Goal: Task Accomplishment & Management: Manage account settings

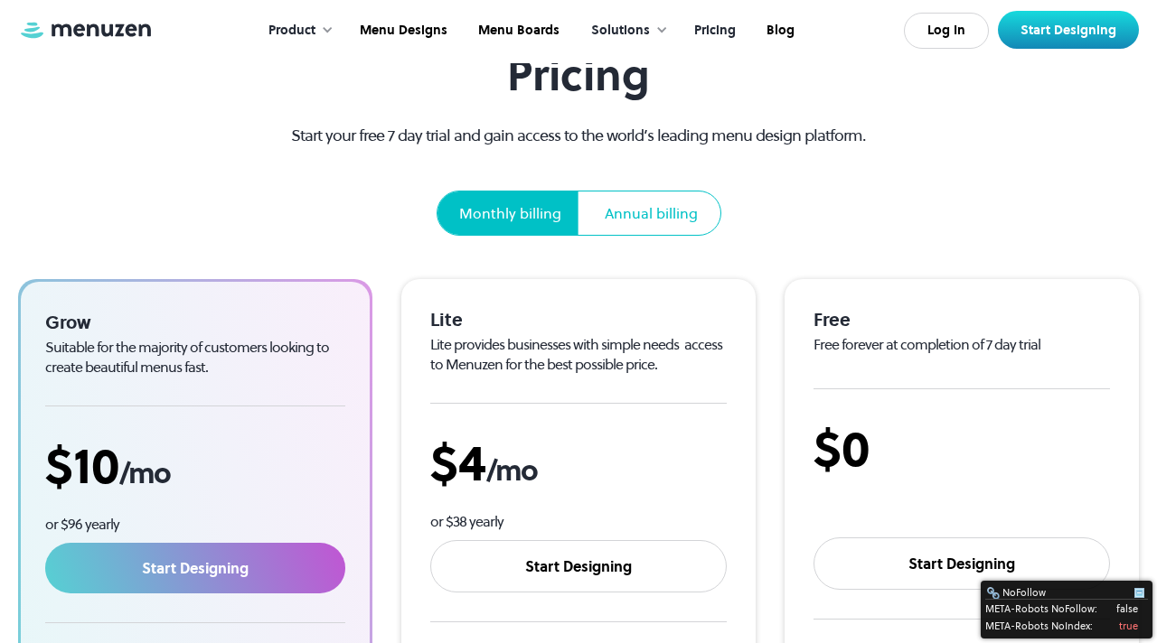
scroll to position [108, 0]
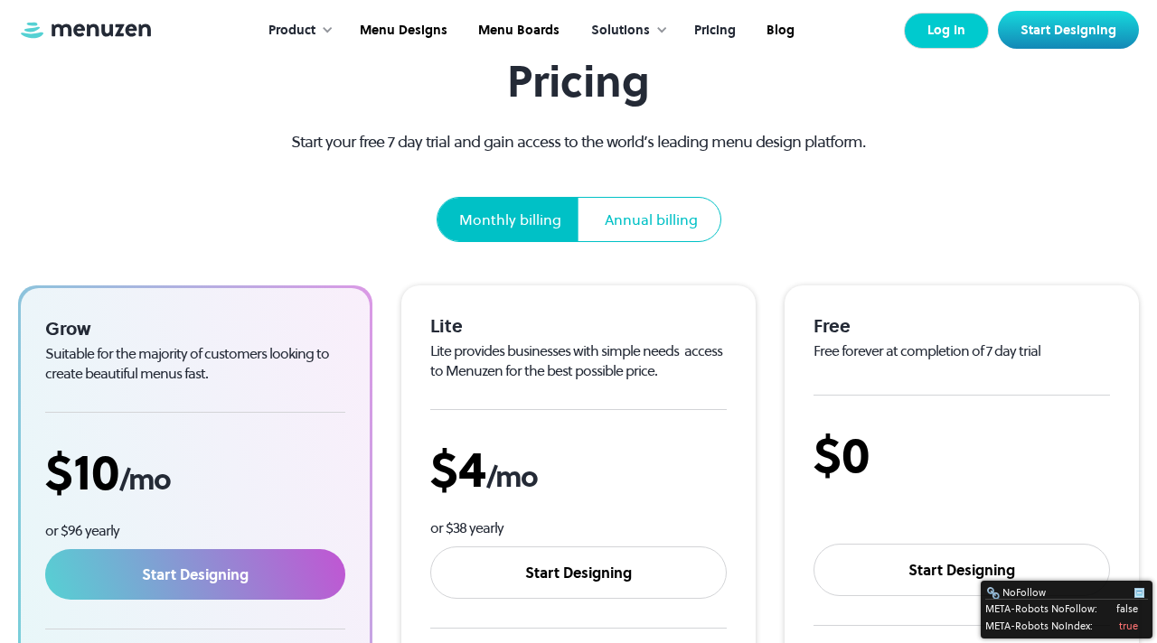
click at [937, 40] on link "Log In" at bounding box center [946, 31] width 85 height 36
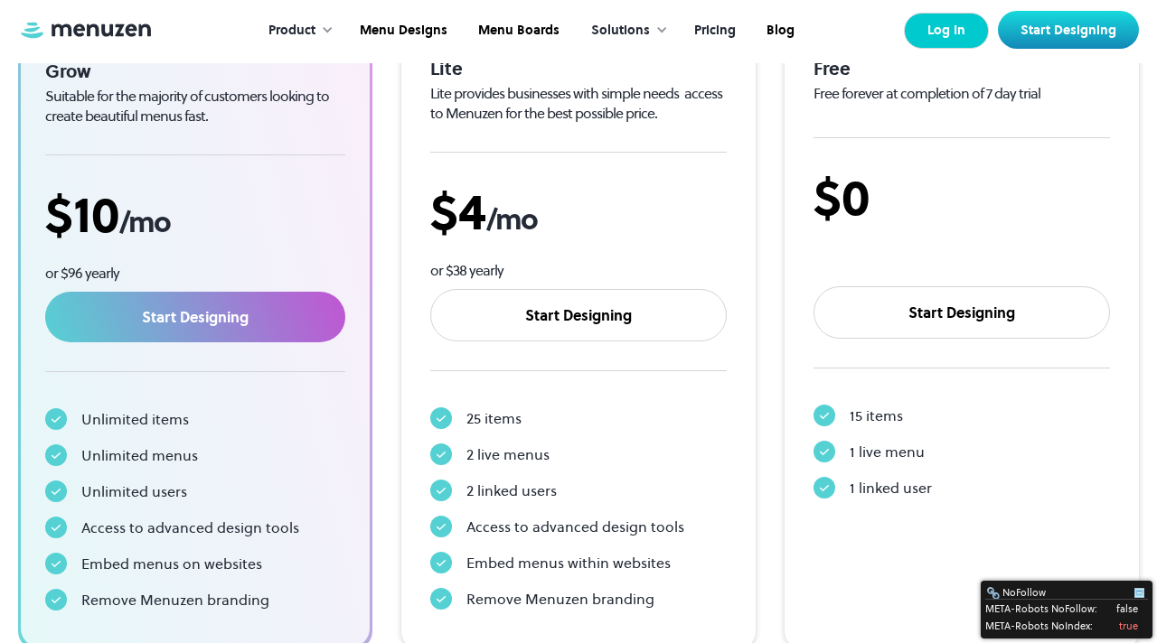
scroll to position [361, 0]
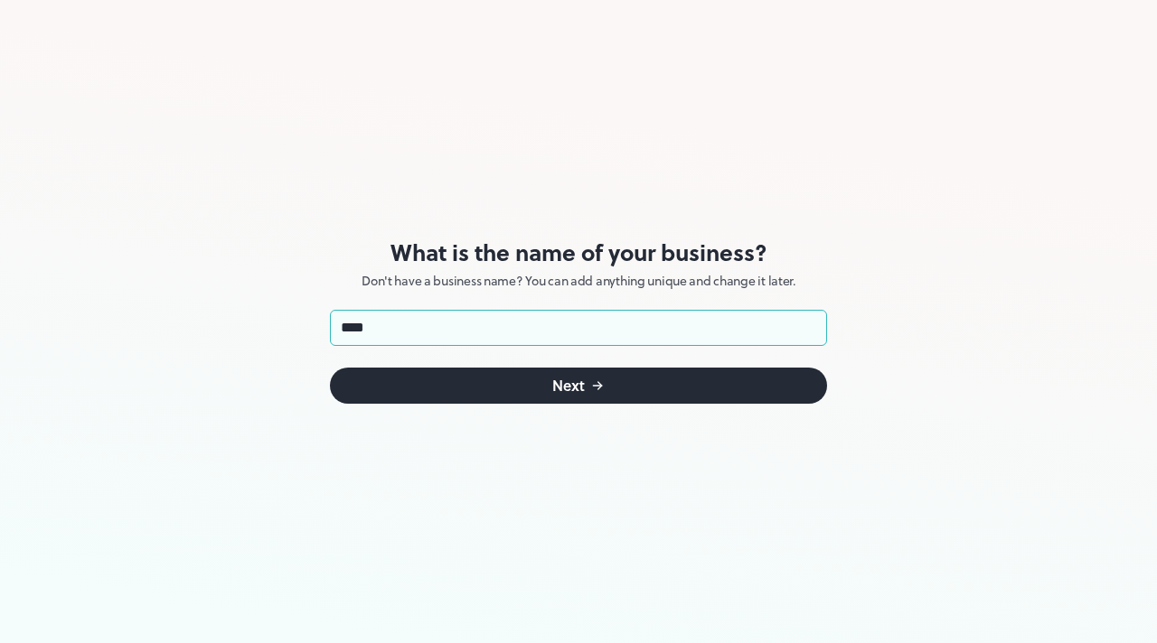
type input "**********"
click at [539, 386] on button "Next" at bounding box center [578, 386] width 497 height 36
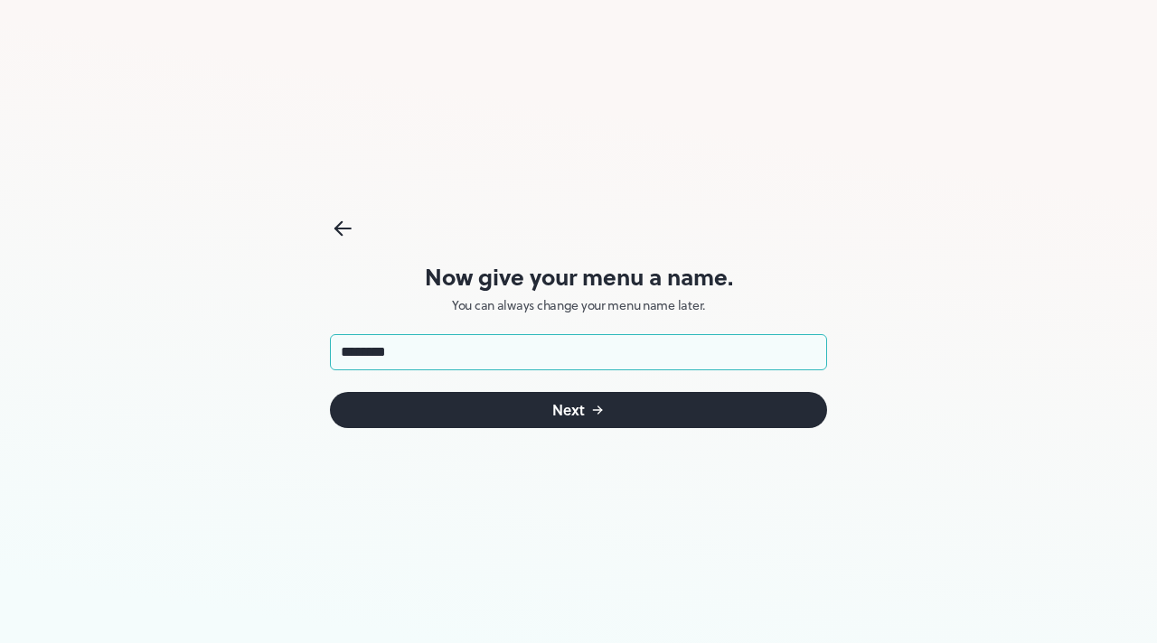
type input "*********"
click button "Next" at bounding box center [578, 410] width 497 height 36
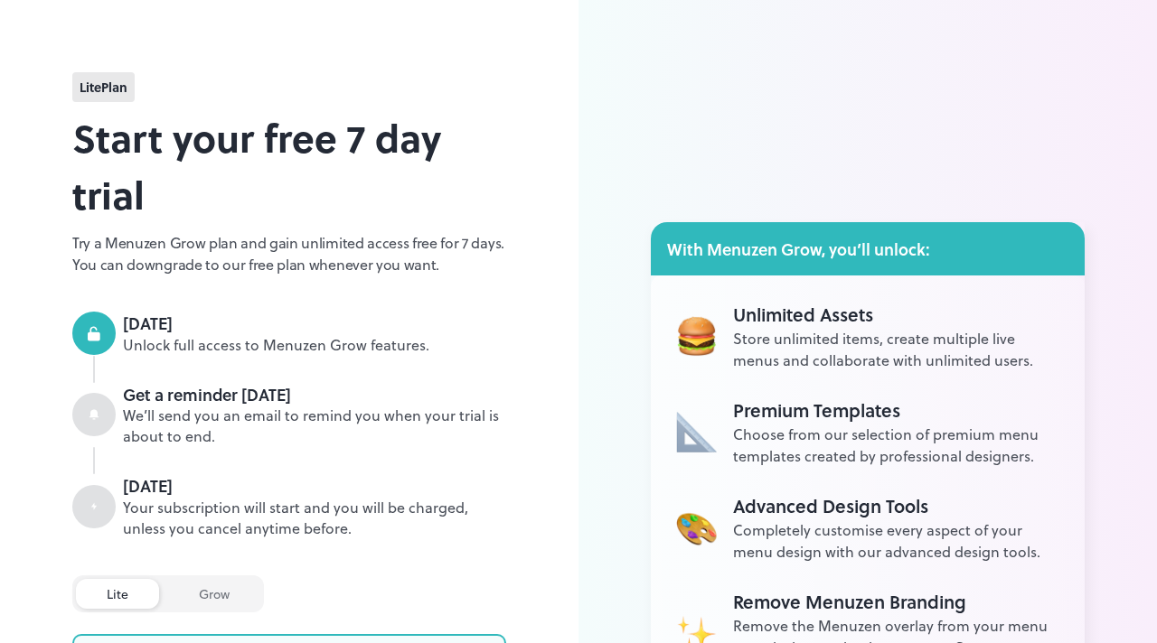
click at [470, 364] on div at bounding box center [299, 369] width 413 height 27
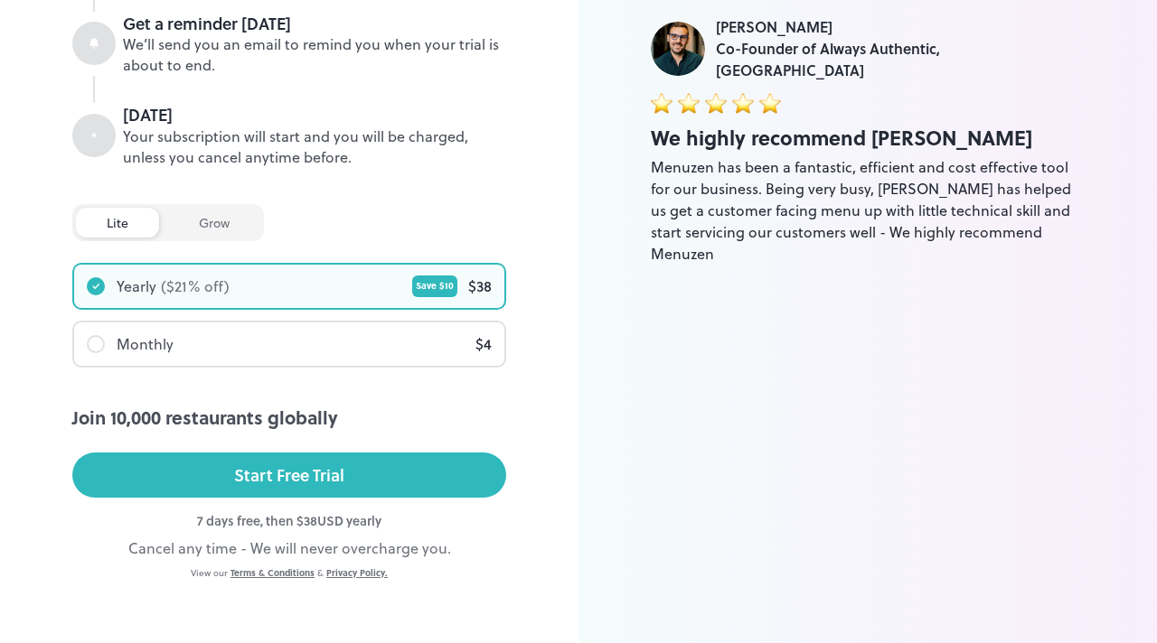
scroll to position [380, 0]
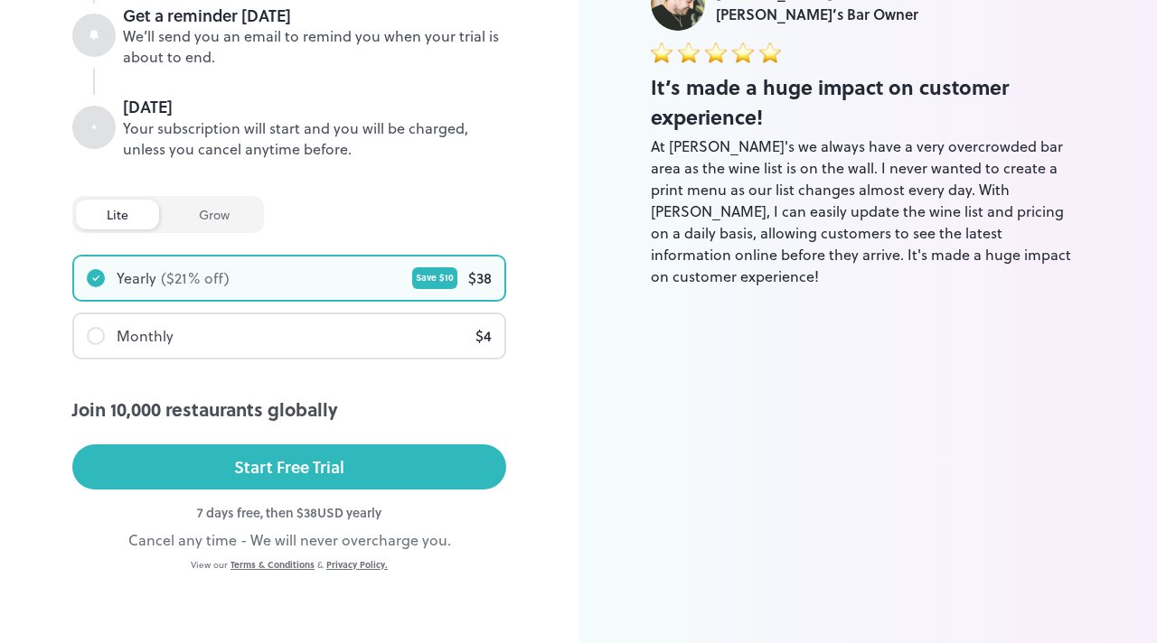
click at [426, 338] on div "Monthly $ 4" at bounding box center [289, 336] width 430 height 43
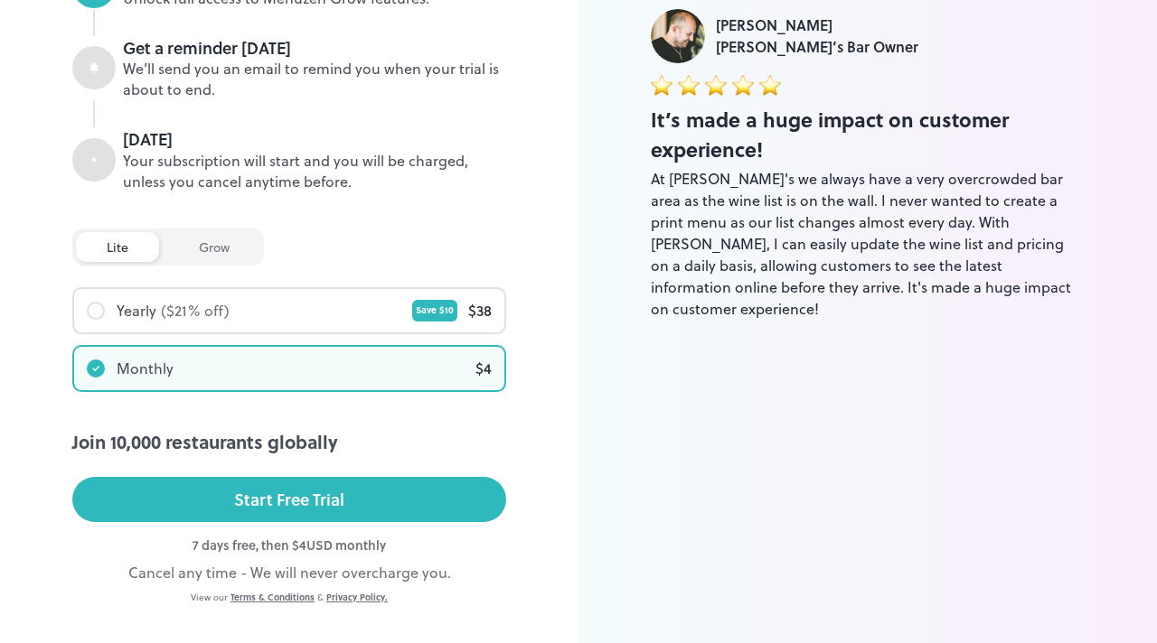
scroll to position [343, 0]
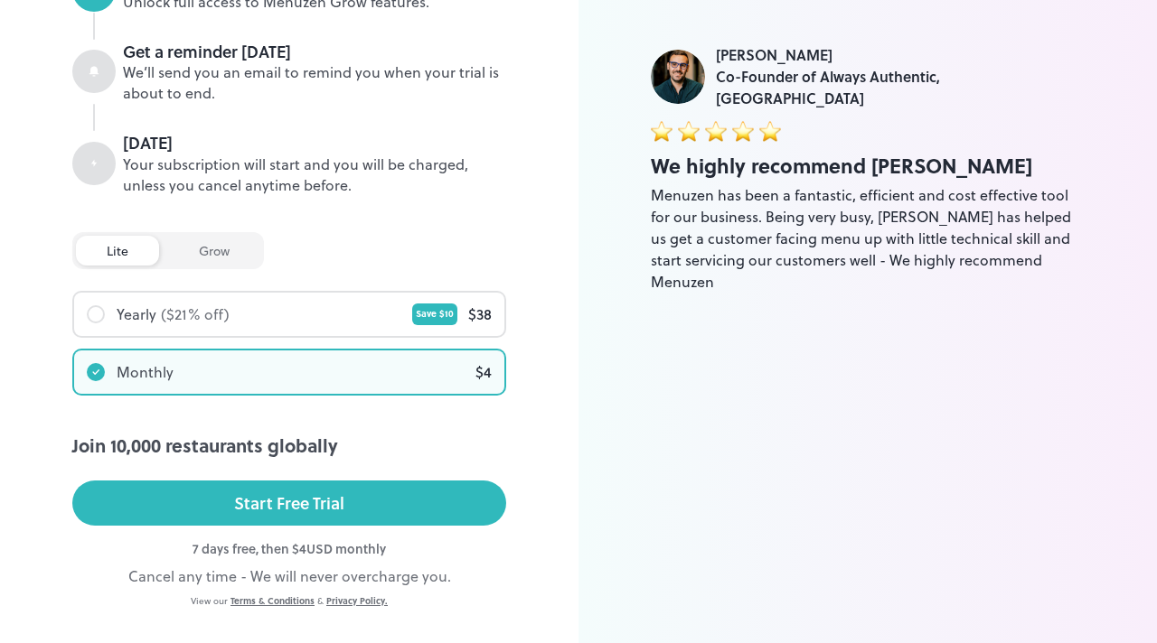
click at [208, 244] on div "grow" at bounding box center [214, 251] width 92 height 30
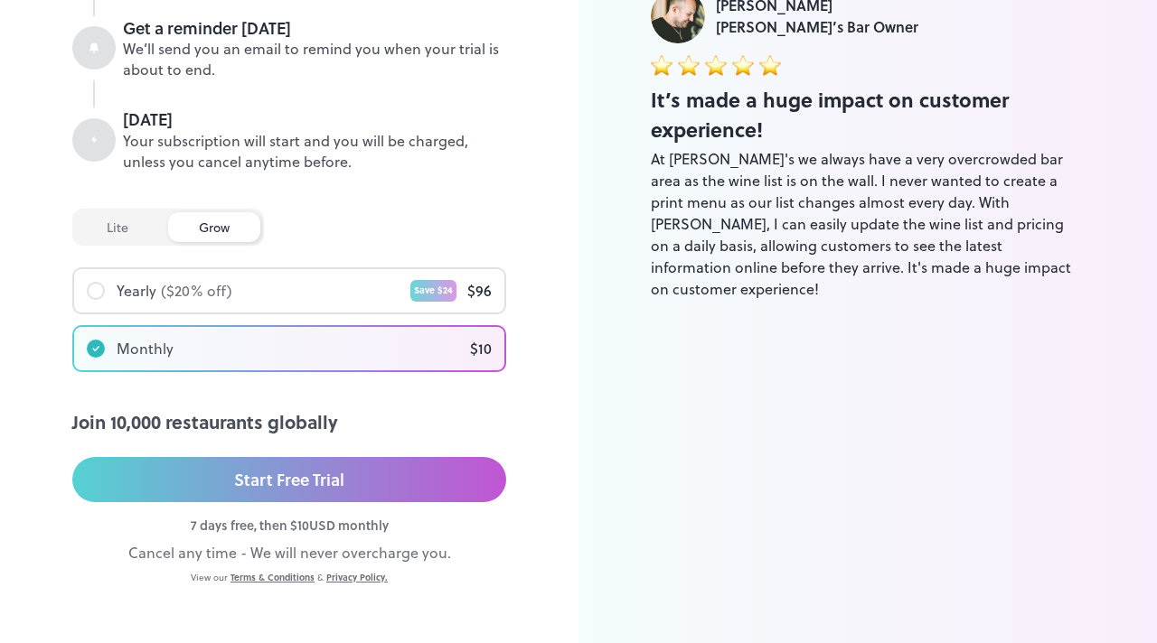
scroll to position [380, 0]
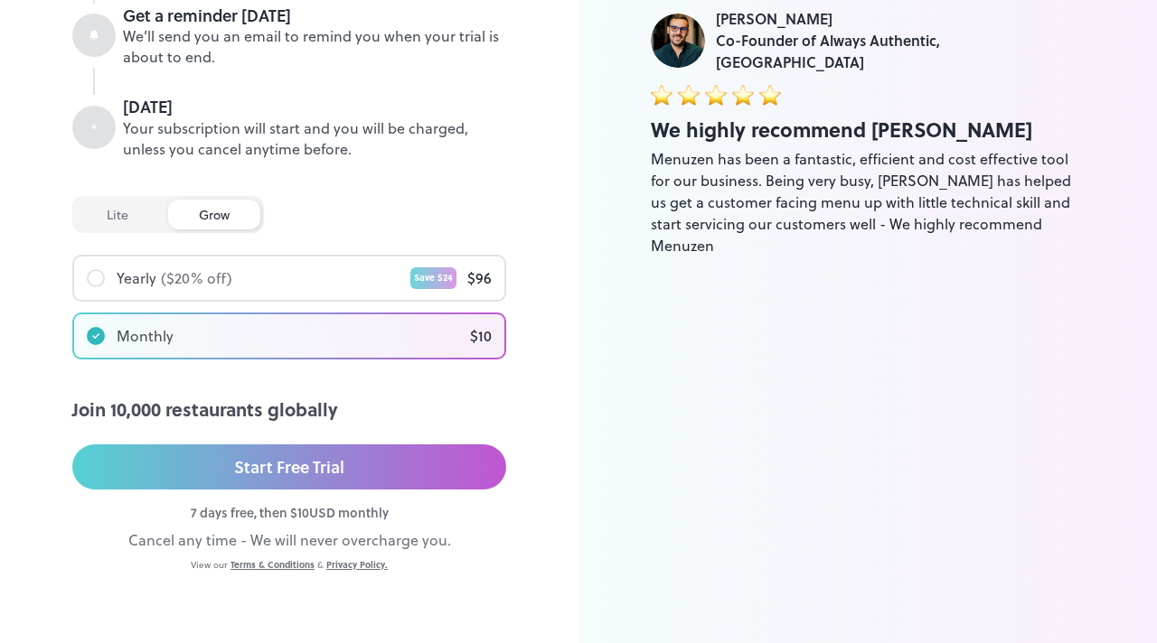
click at [374, 471] on button "Start Free Trial" at bounding box center [289, 467] width 434 height 45
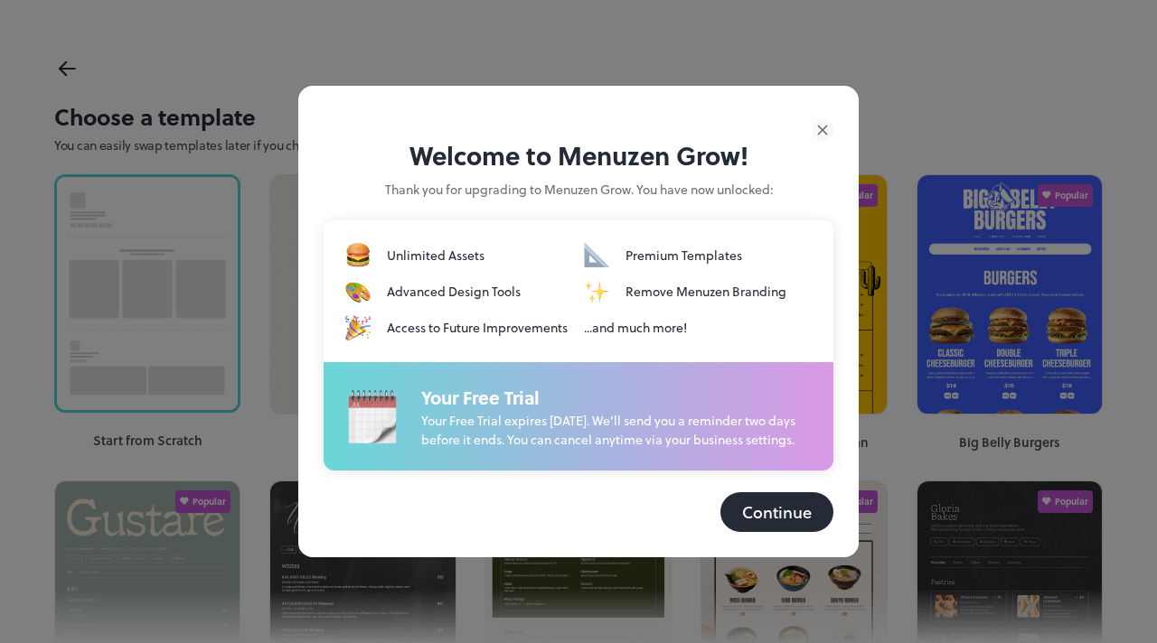
click at [767, 522] on button "Continue" at bounding box center [776, 513] width 113 height 40
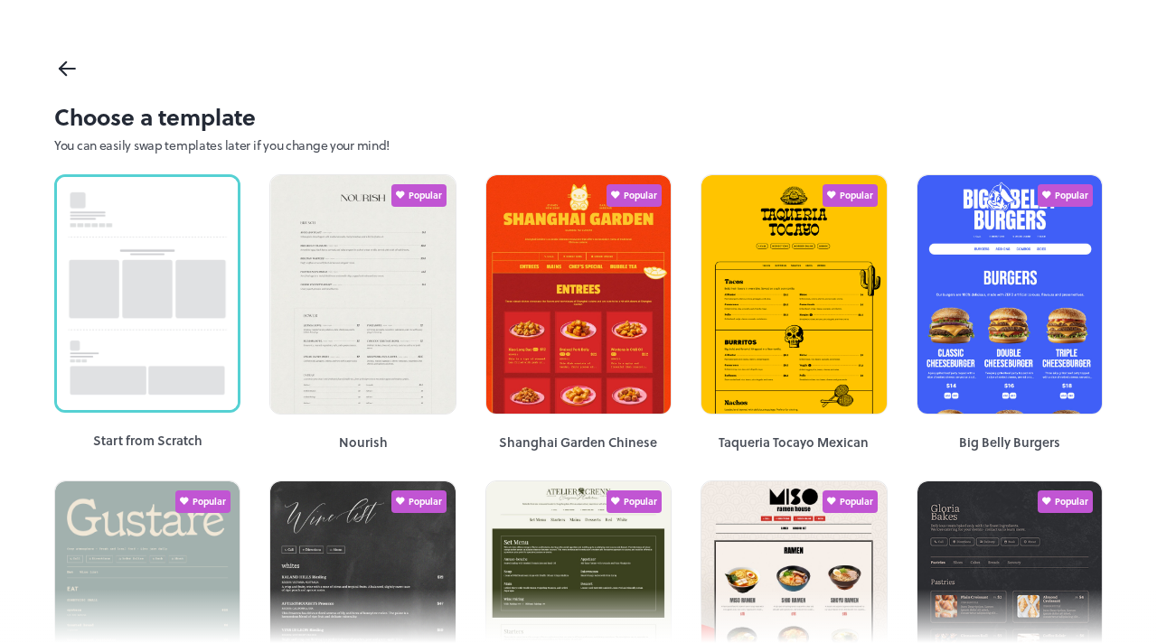
click at [680, 95] on div "Choose a template You can easily swap templates later if you change your mind!" at bounding box center [578, 80] width 1157 height 160
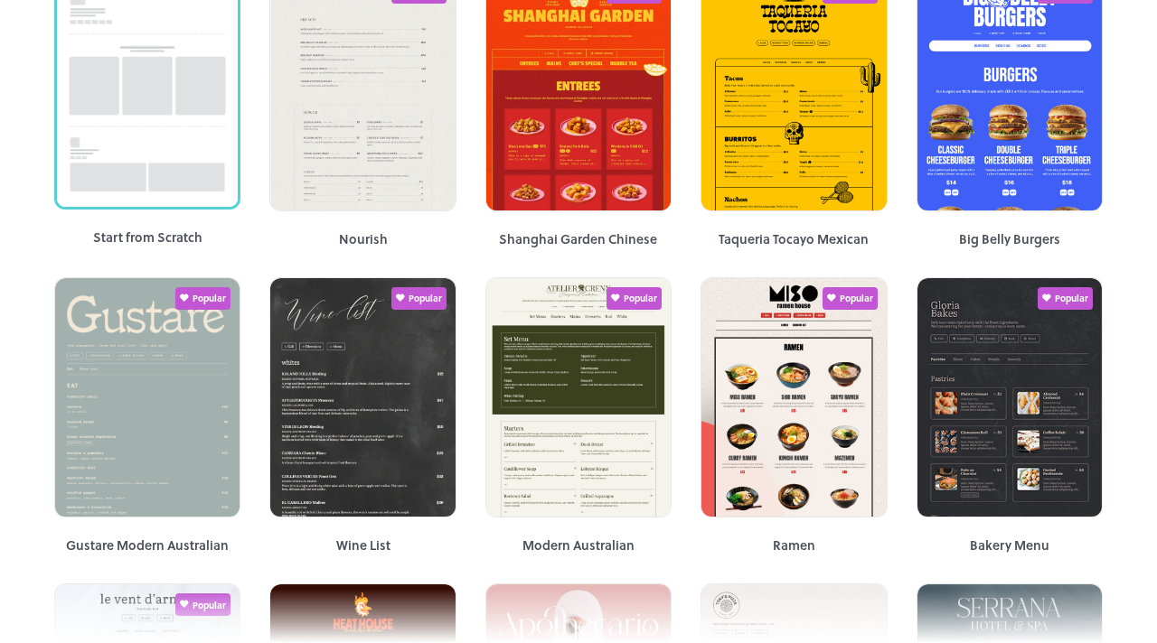
scroll to position [217, 0]
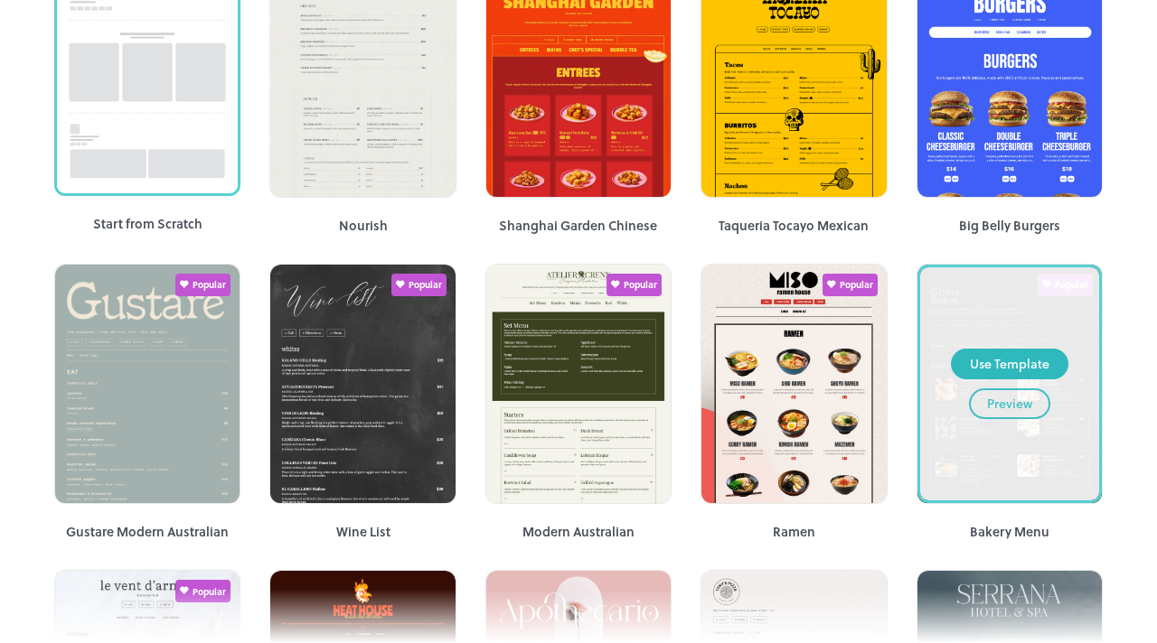
click at [1012, 407] on div "Preview" at bounding box center [1009, 404] width 45 height 20
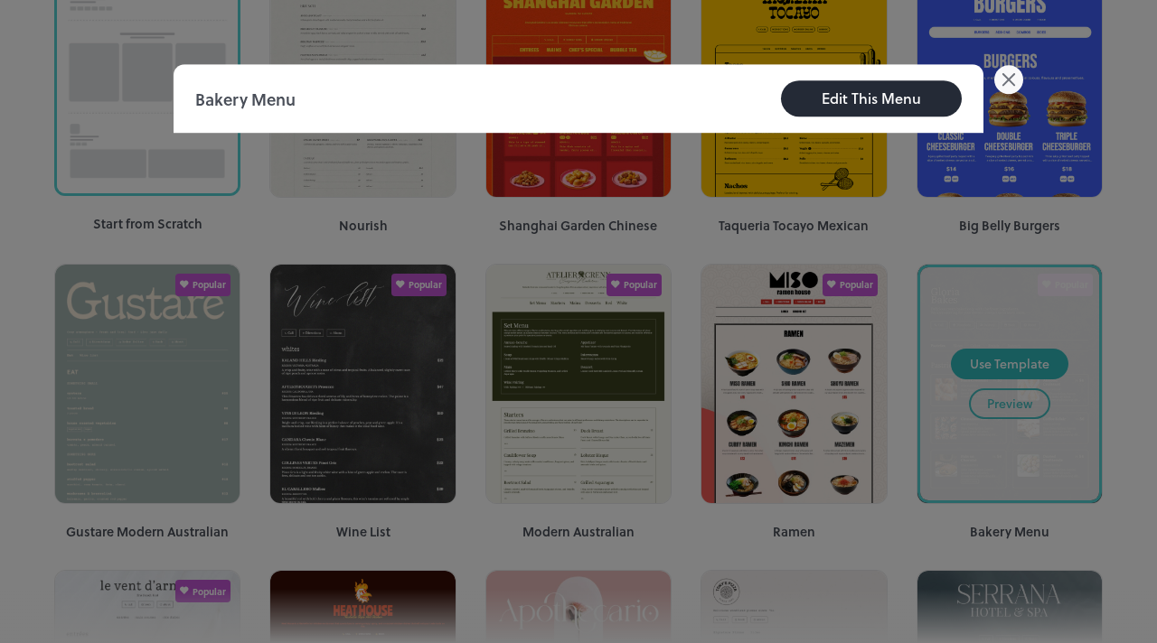
click at [1094, 516] on div at bounding box center [578, 321] width 1157 height 643
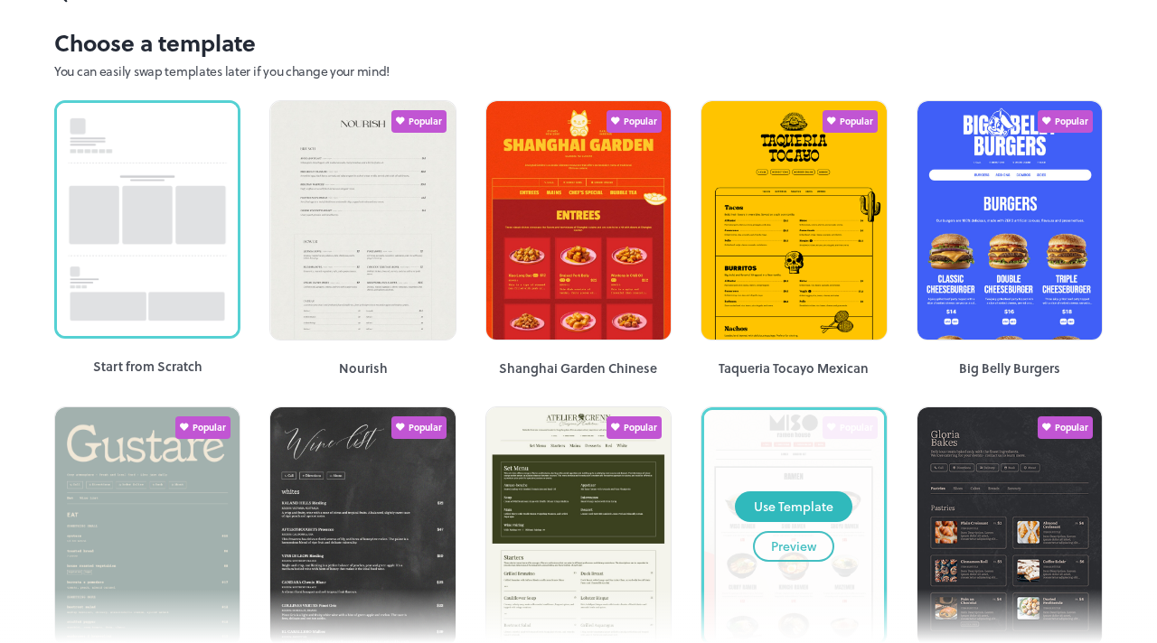
scroll to position [108, 0]
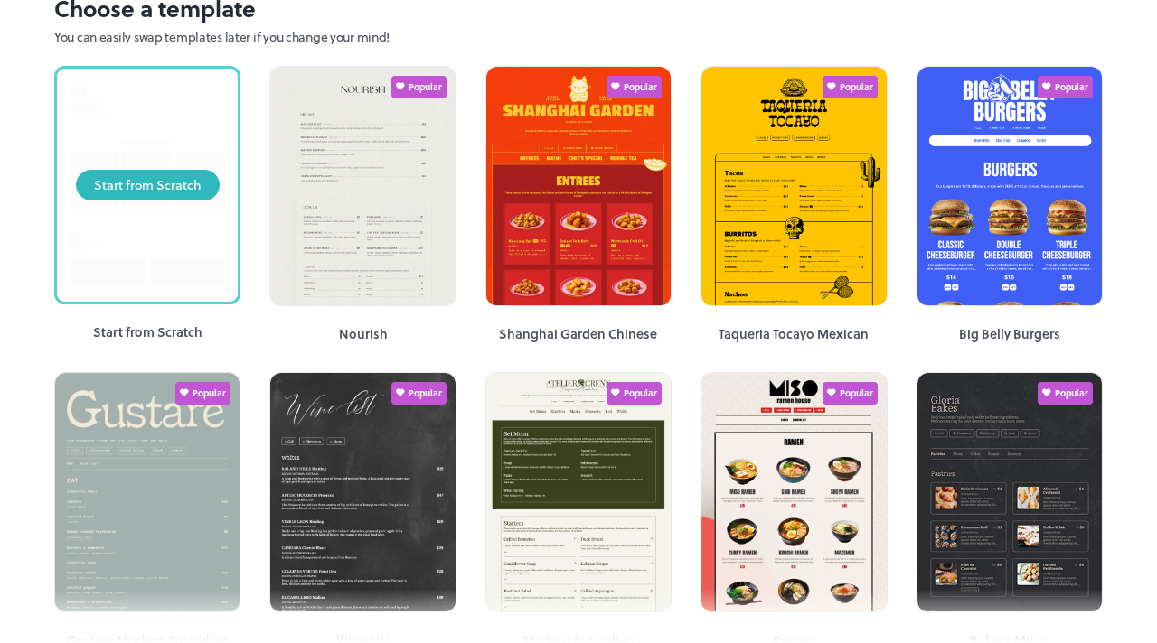
click at [108, 221] on div "Start from Scratch" at bounding box center [147, 185] width 181 height 233
click at [114, 190] on div "Start from Scratch" at bounding box center [148, 185] width 108 height 20
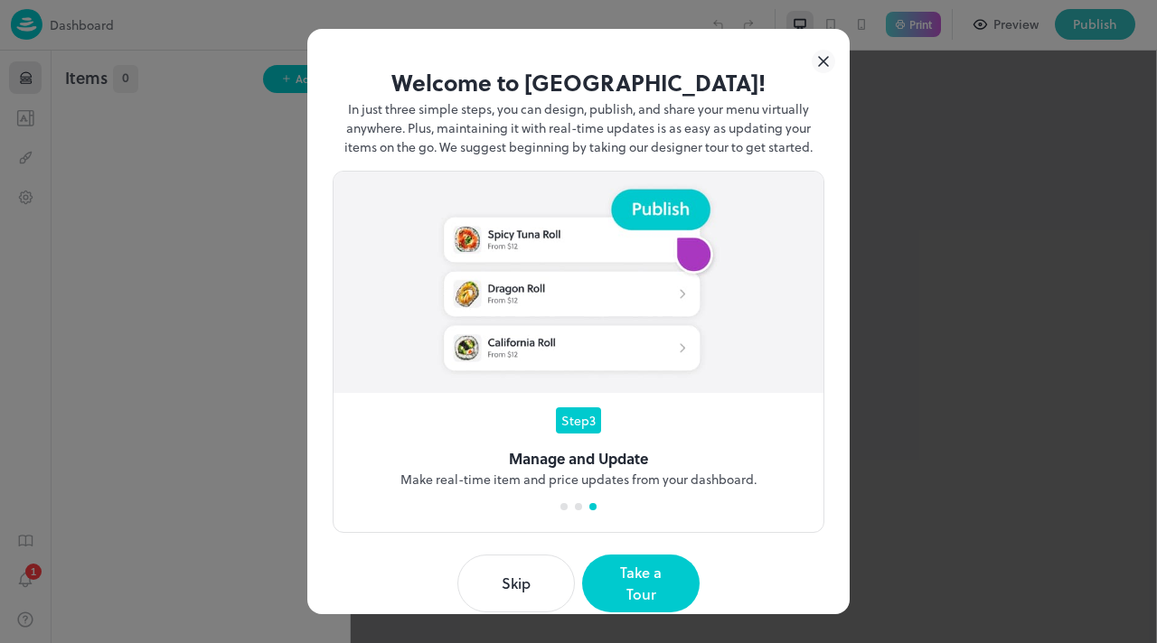
click at [497, 573] on button "Skip" at bounding box center [515, 584] width 117 height 58
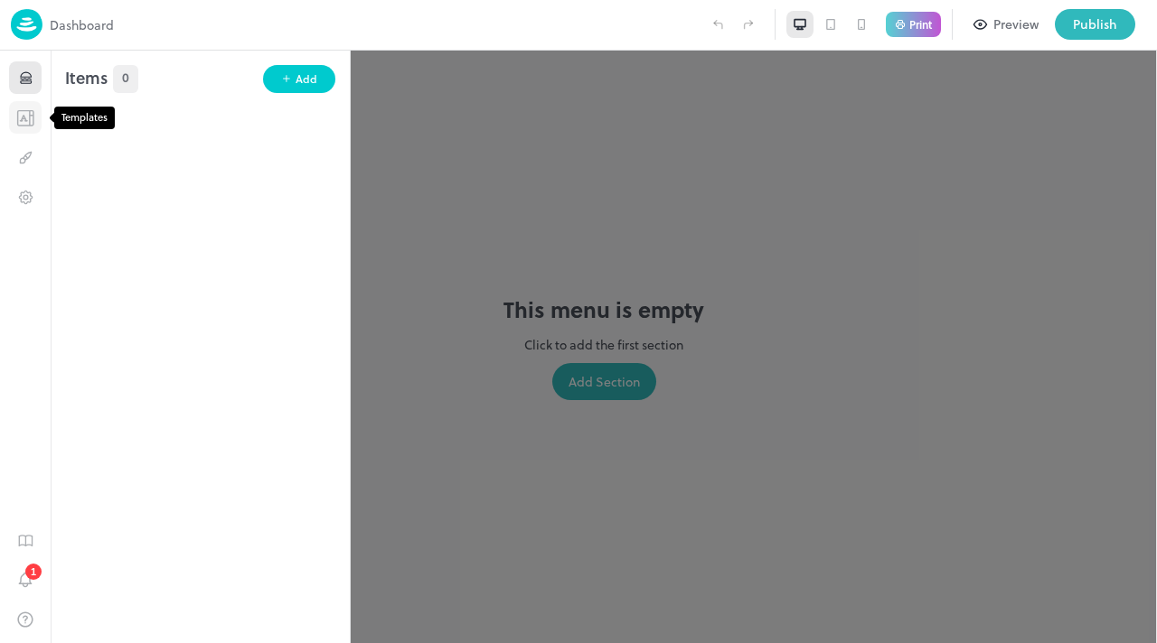
click at [23, 116] on icon "Templates" at bounding box center [23, 117] width 5 height 5
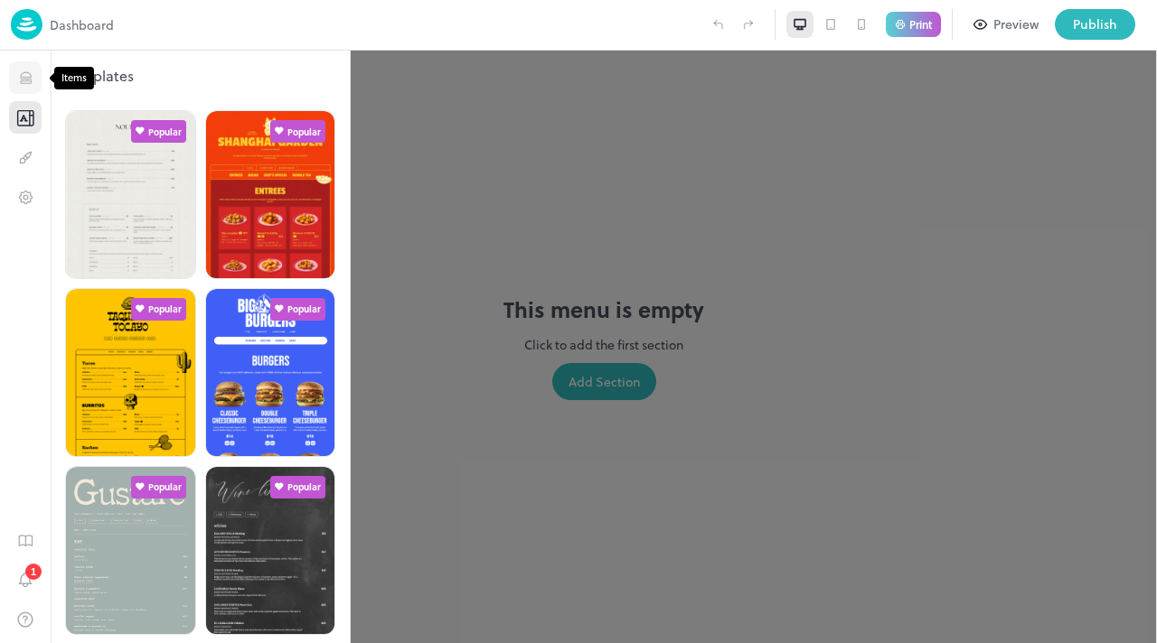
click at [23, 82] on icon "Items" at bounding box center [25, 81] width 11 height 2
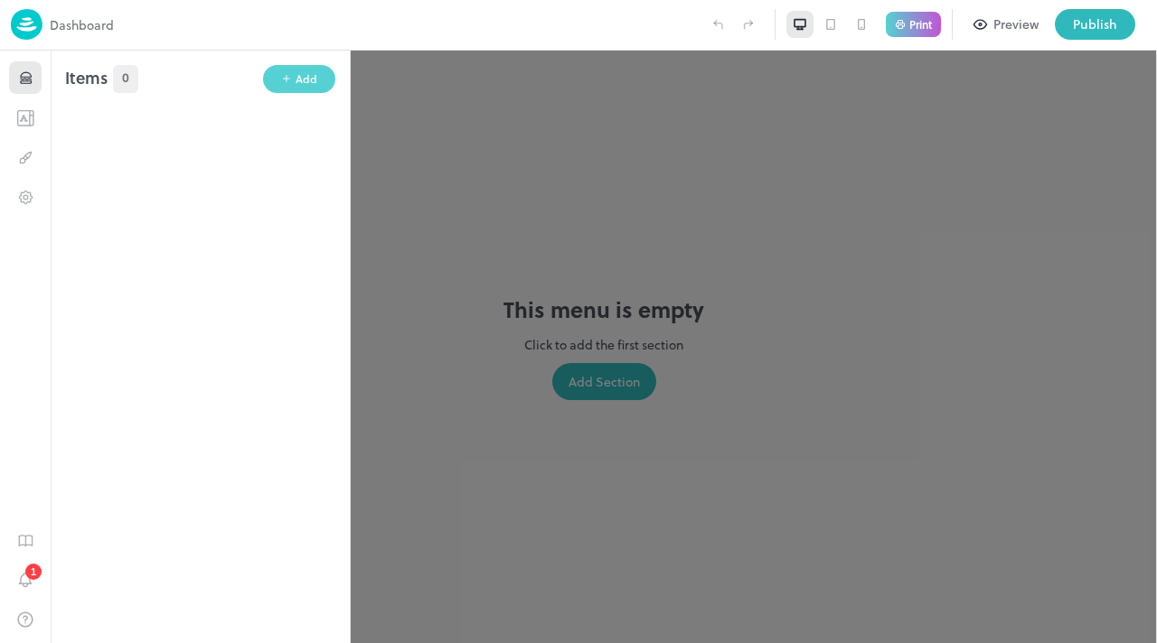
click at [301, 71] on div "Add" at bounding box center [307, 78] width 22 height 17
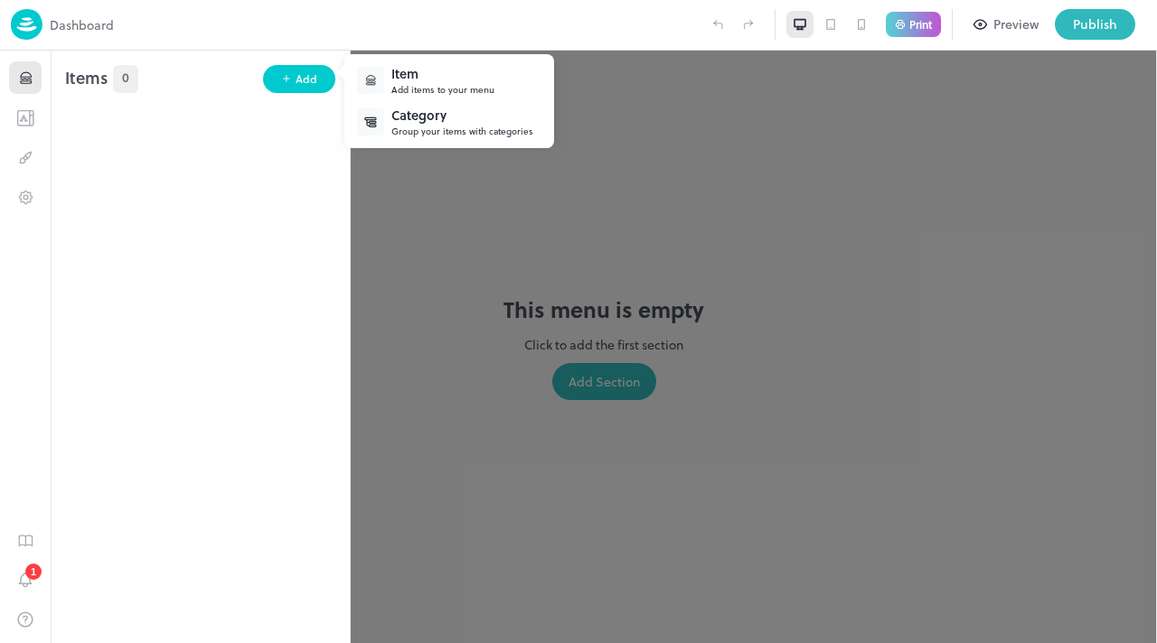
click at [23, 120] on div at bounding box center [578, 321] width 1157 height 643
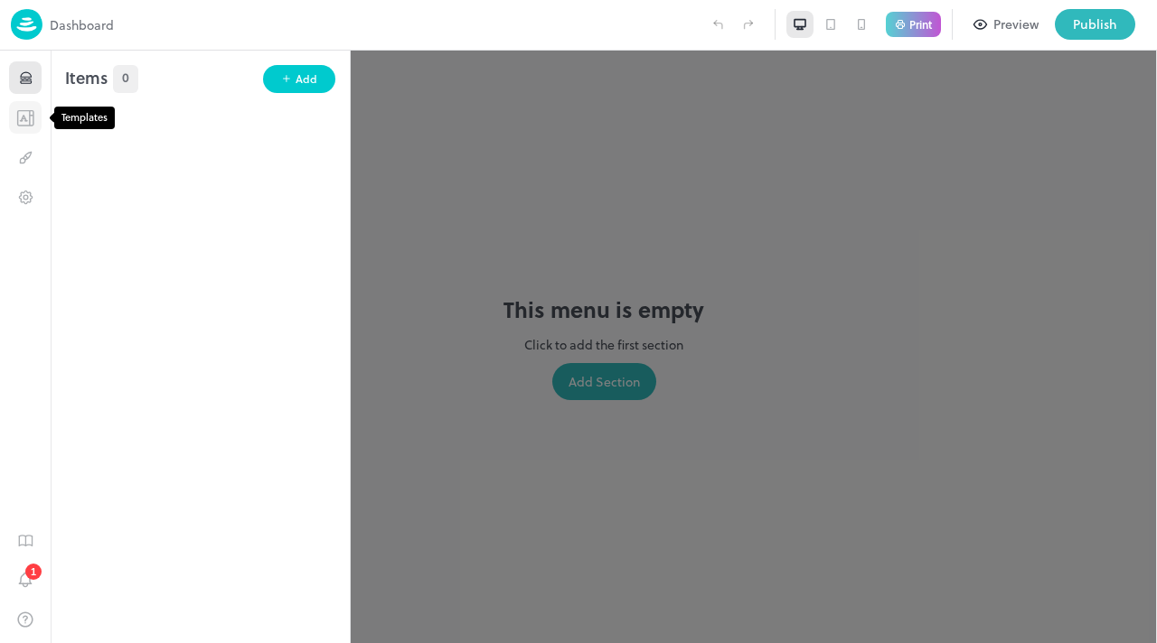
click at [25, 122] on icon "Templates" at bounding box center [25, 117] width 18 height 17
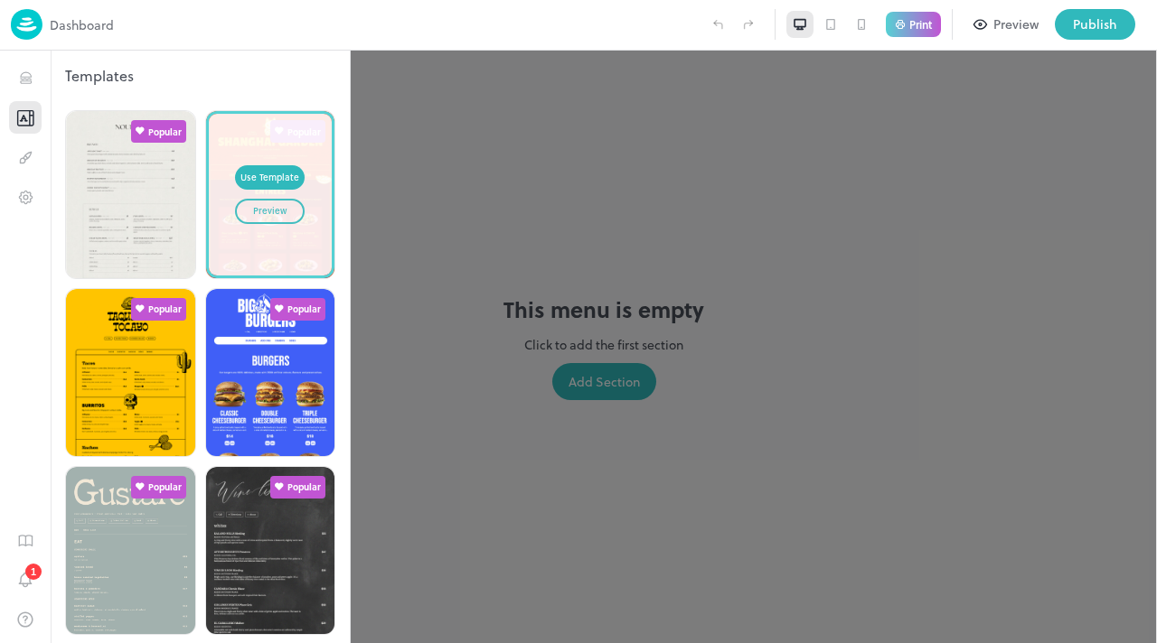
click at [268, 211] on div "Preview" at bounding box center [269, 211] width 33 height 14
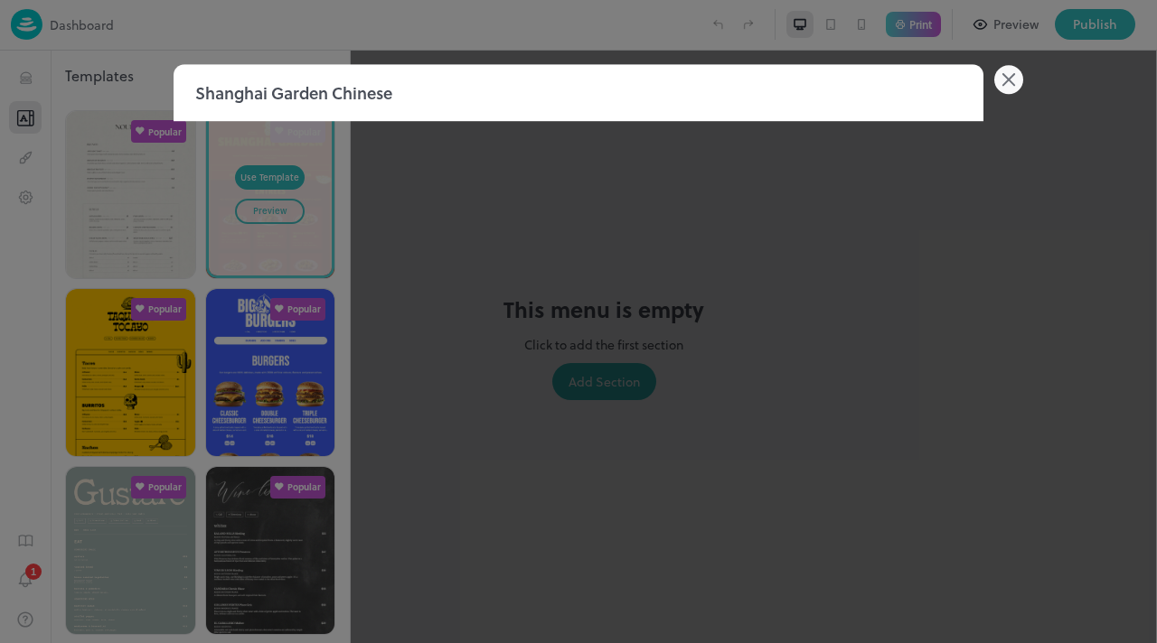
click at [1006, 84] on icon at bounding box center [1008, 79] width 29 height 29
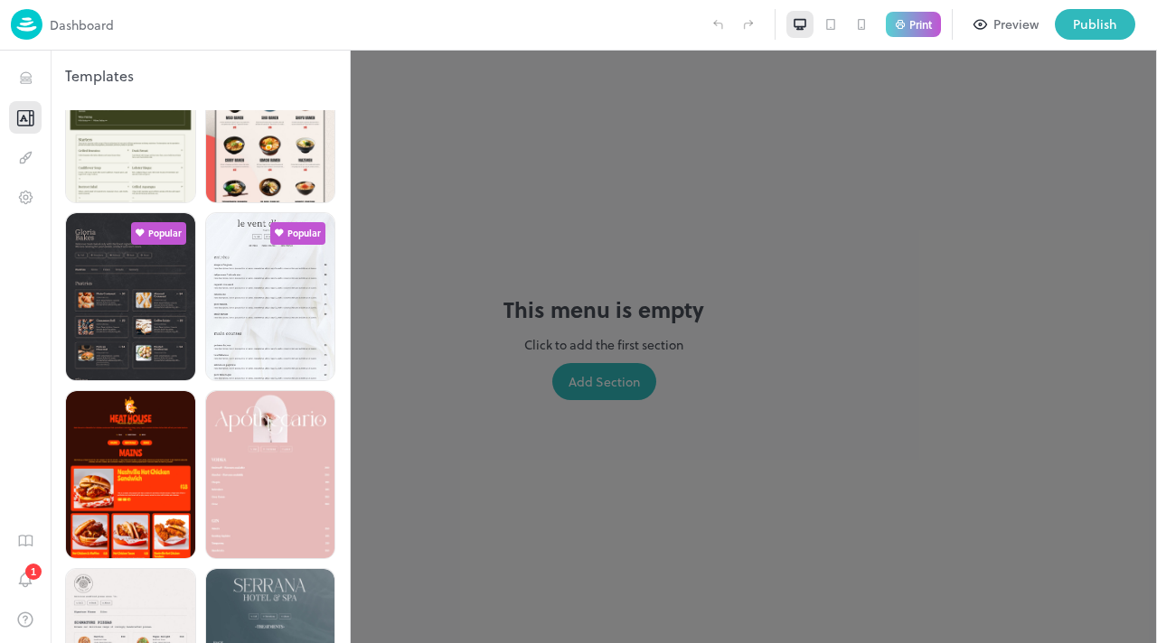
scroll to position [615, 0]
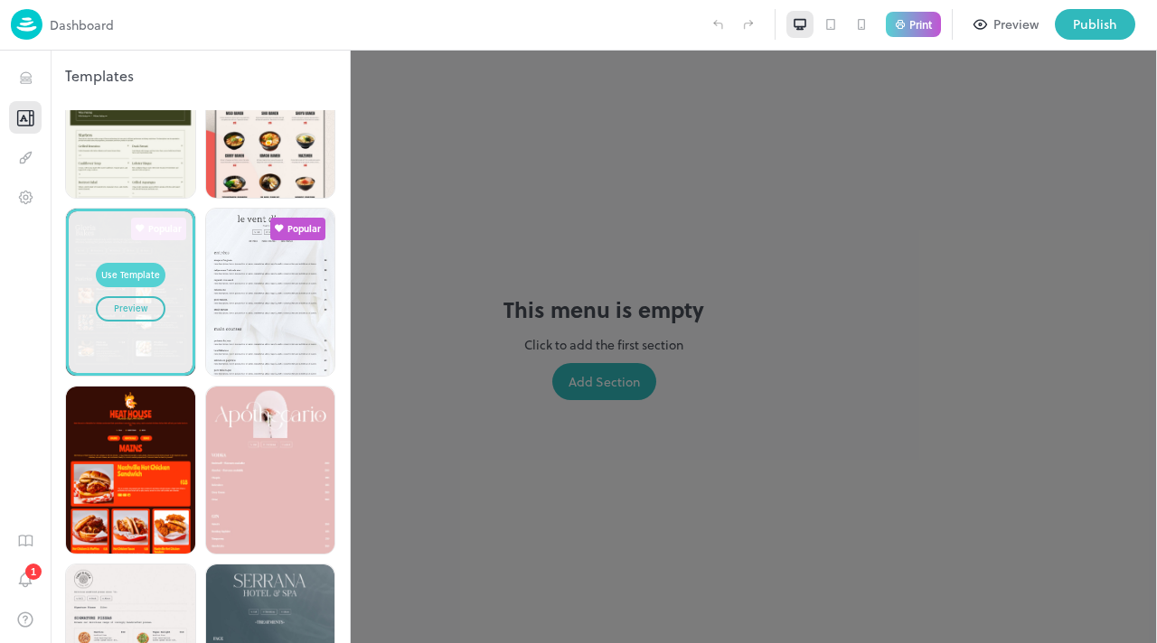
click at [140, 268] on div "Use Template" at bounding box center [130, 275] width 59 height 14
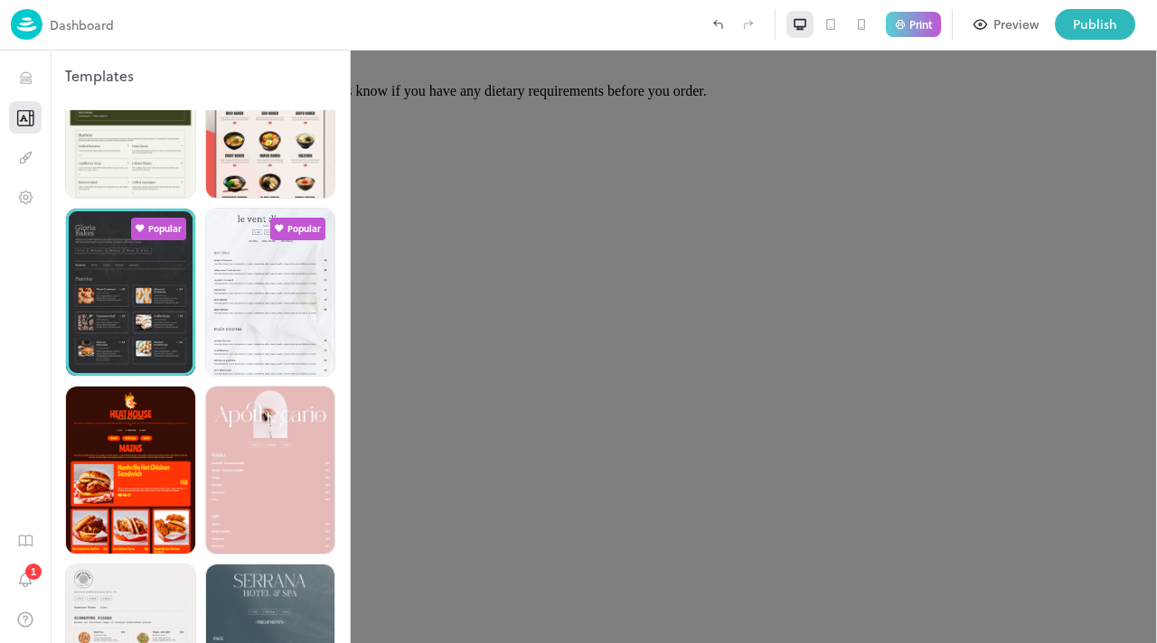
click at [753, 193] on div at bounding box center [578, 321] width 1157 height 643
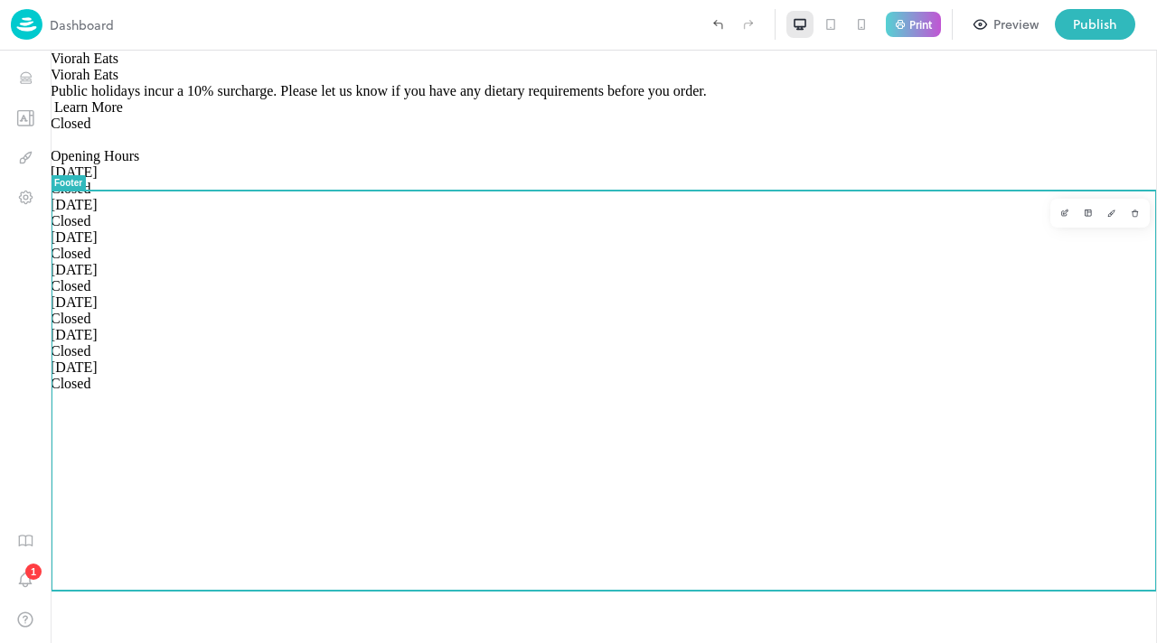
click at [648, 116] on div at bounding box center [604, 116] width 1106 height 0
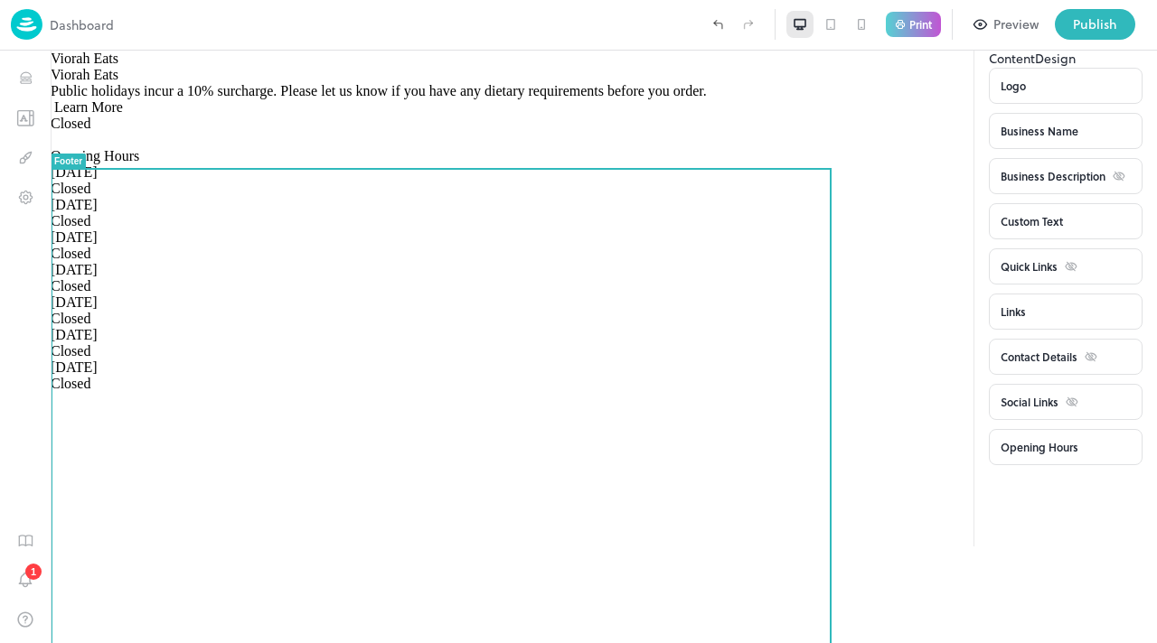
click at [1137, 43] on icon at bounding box center [1132, 33] width 22 height 22
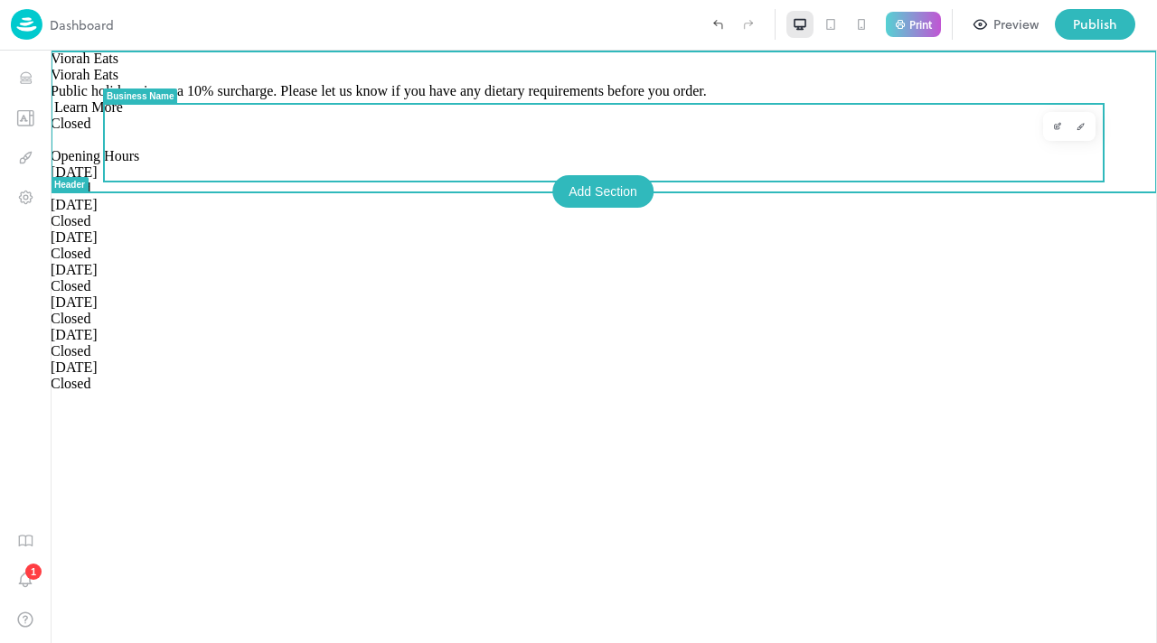
click at [676, 67] on div "Viorah Eats" at bounding box center [604, 59] width 1106 height 16
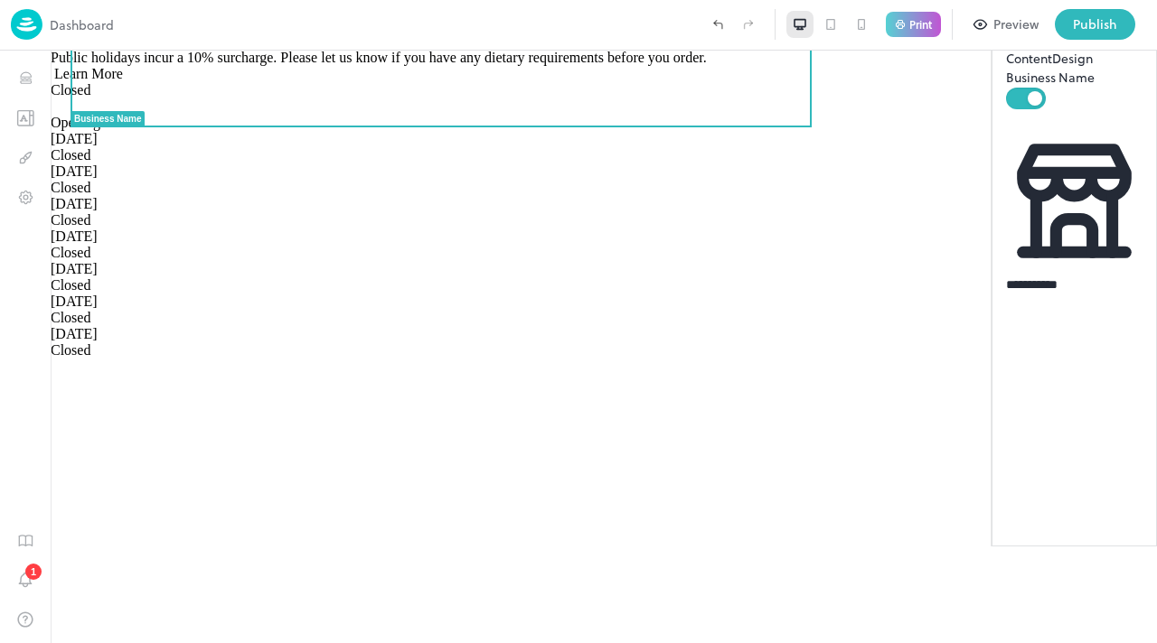
scroll to position [33, 0]
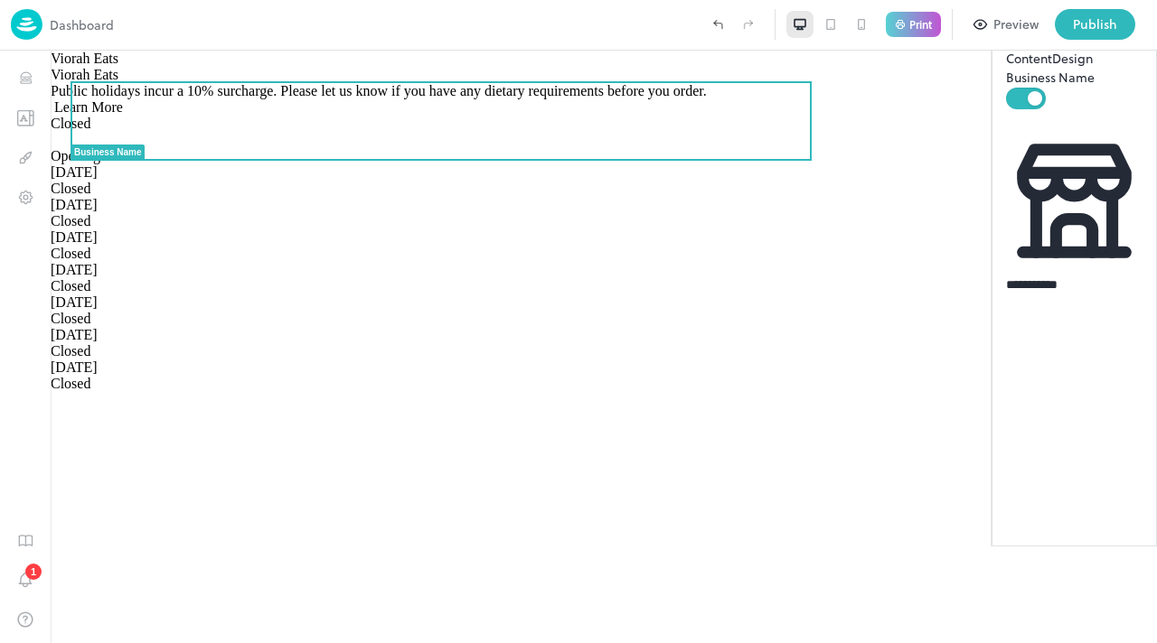
click at [1129, 43] on icon at bounding box center [1132, 33] width 22 height 22
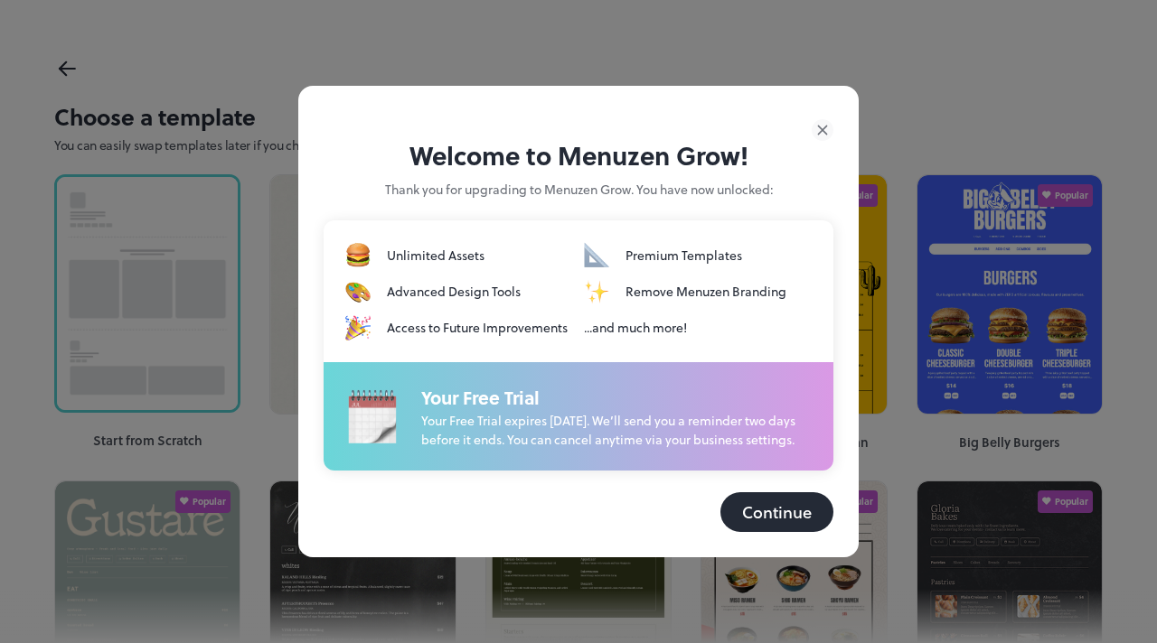
scroll to position [108, 0]
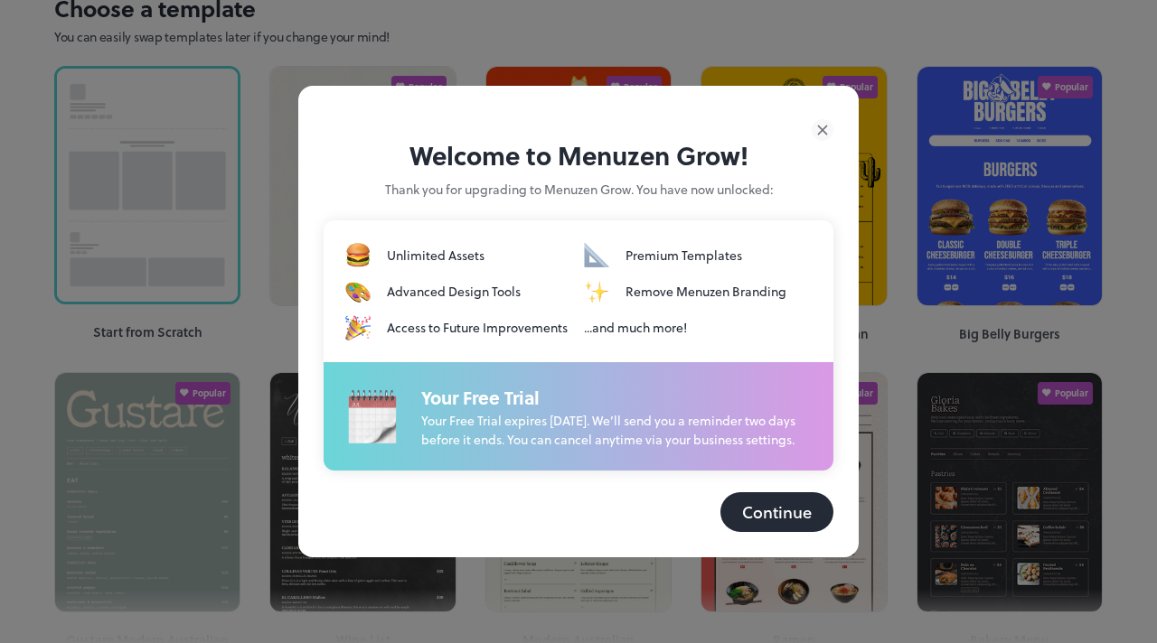
click at [827, 126] on icon at bounding box center [823, 130] width 22 height 22
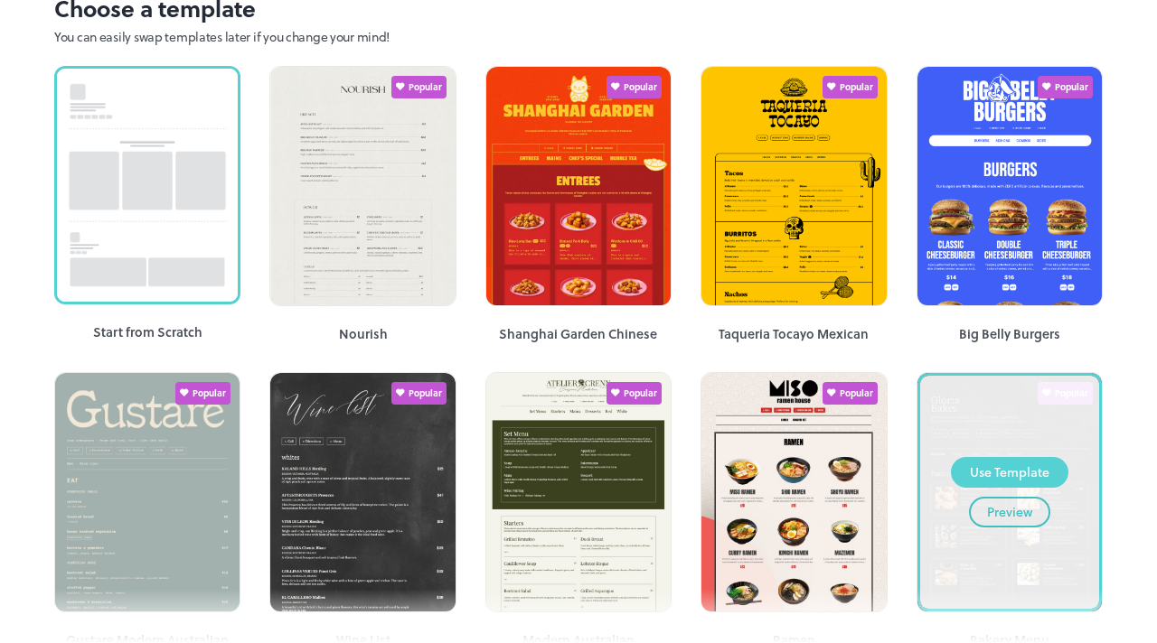
click at [1000, 474] on div "Use Template" at bounding box center [1010, 473] width 80 height 20
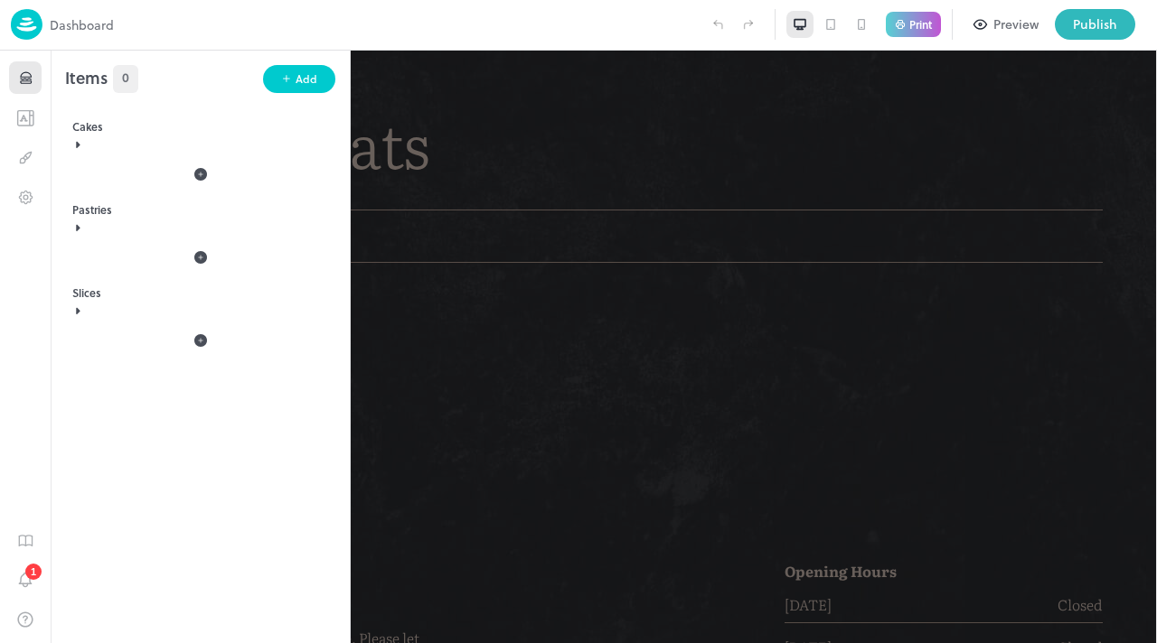
click at [701, 409] on div at bounding box center [578, 321] width 1157 height 643
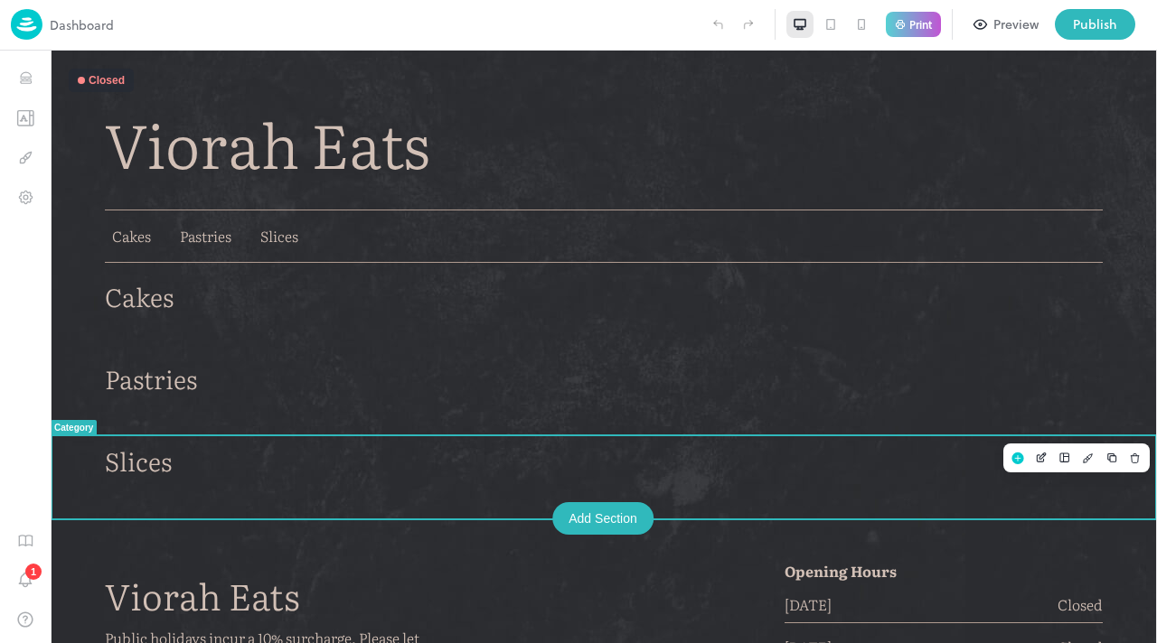
click at [893, 495] on div "Slices" at bounding box center [604, 478] width 998 height 64
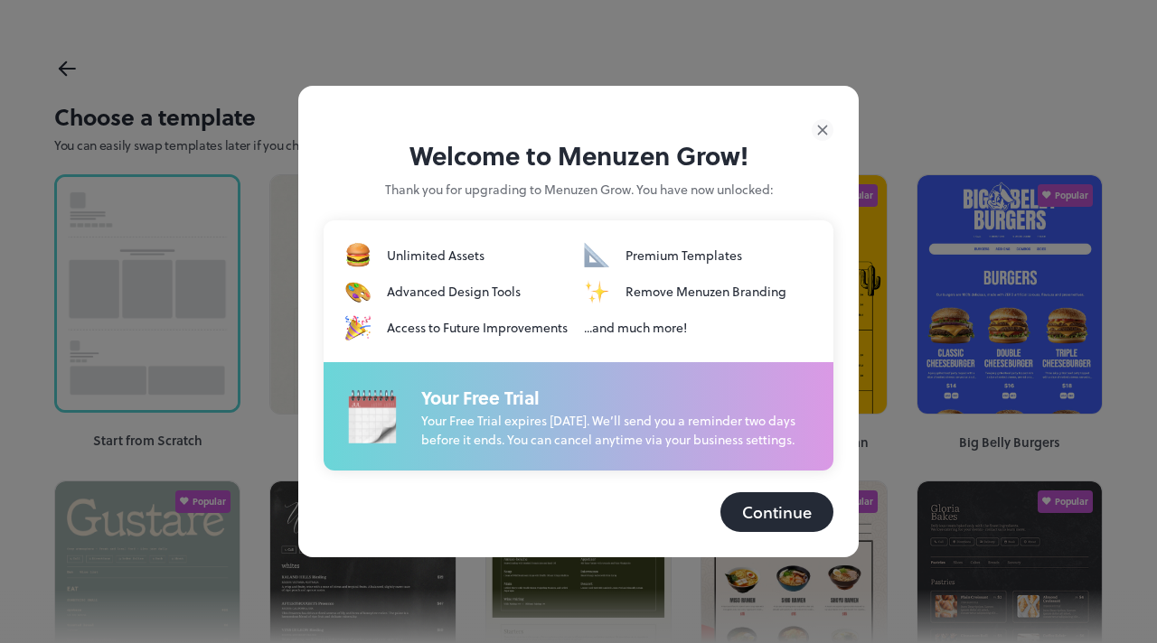
scroll to position [108, 0]
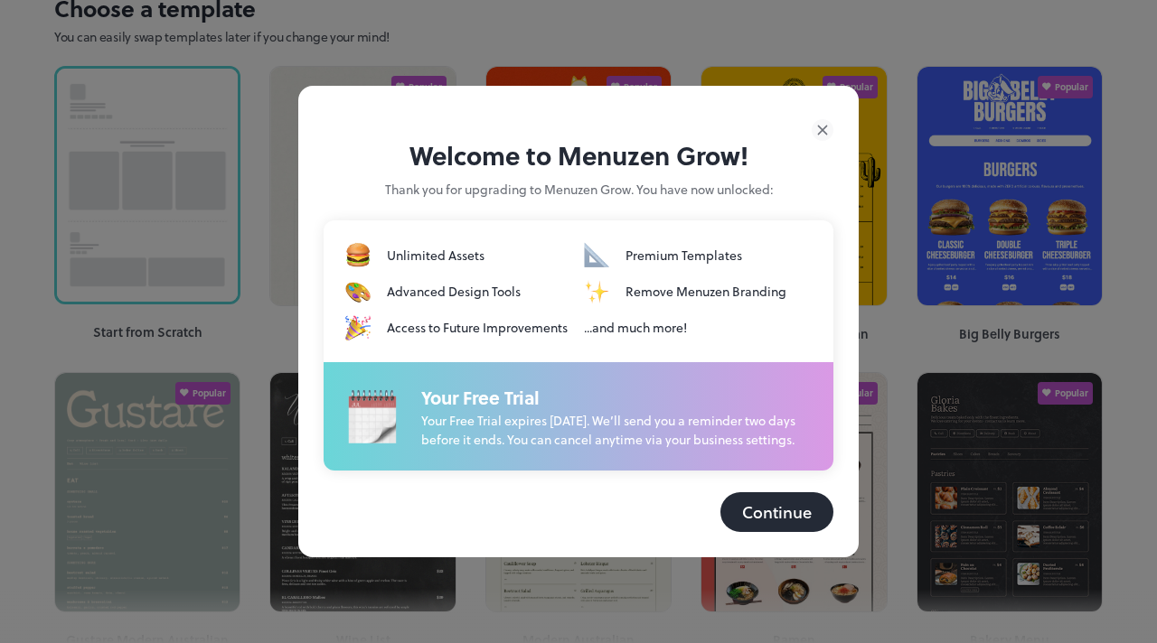
click at [825, 126] on icon at bounding box center [823, 130] width 22 height 22
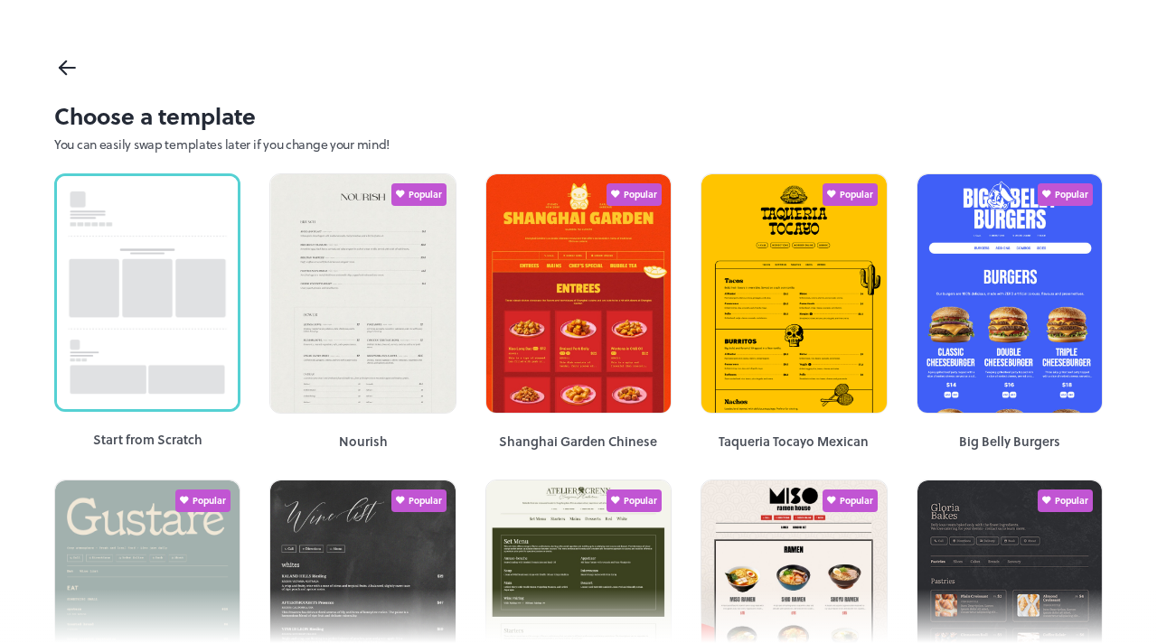
scroll to position [0, 0]
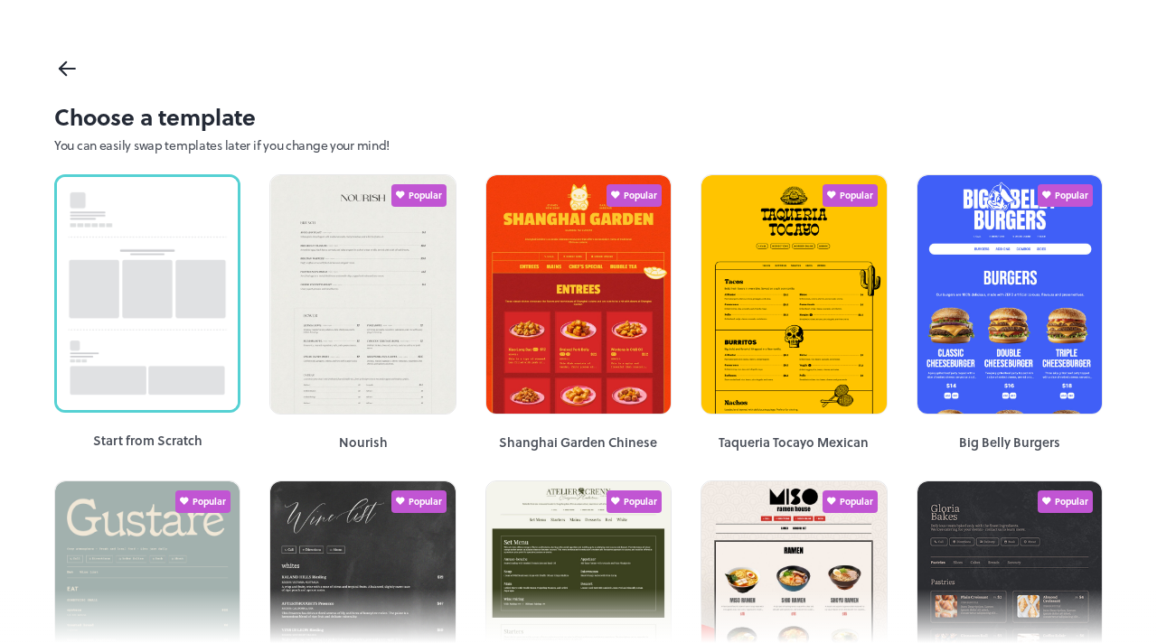
click at [67, 70] on icon at bounding box center [67, 68] width 26 height 27
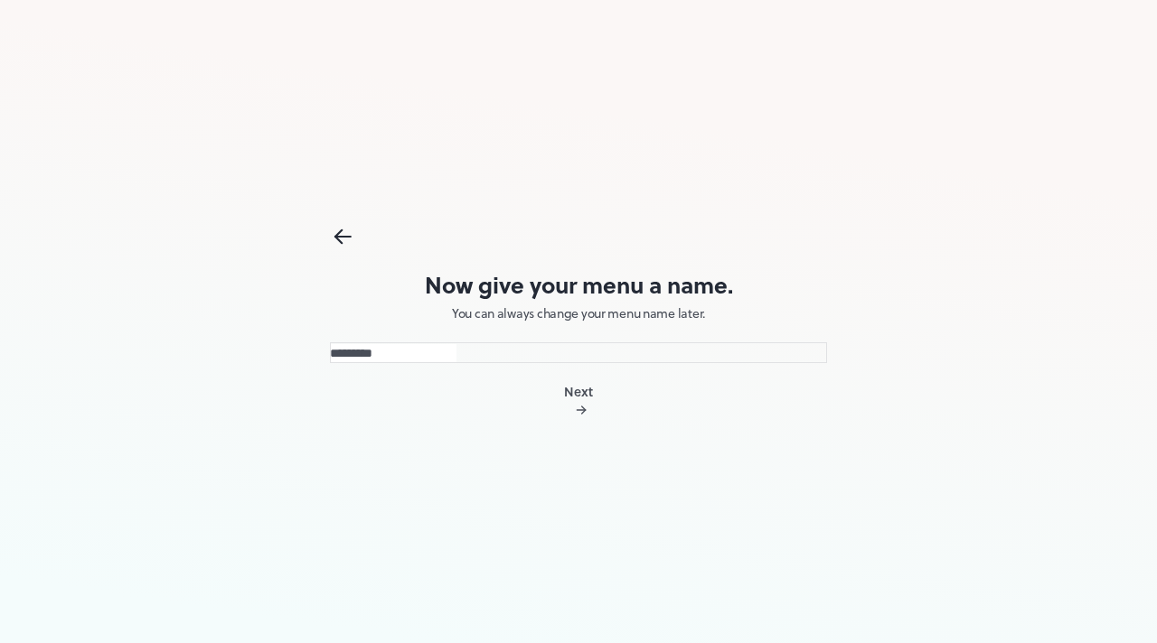
click at [549, 406] on button "Next" at bounding box center [578, 403] width 497 height 36
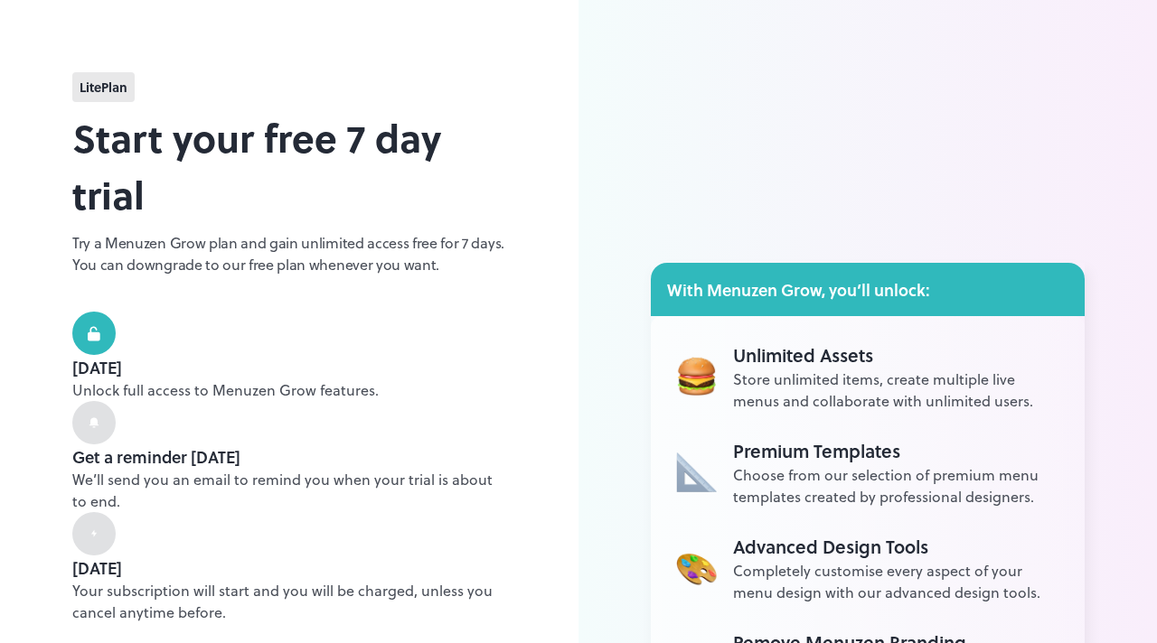
click at [566, 270] on div "lite Plan Start your free 7 day trial Try a Menuzen Grow plan and gain unlimite…" at bounding box center [289, 552] width 578 height 1104
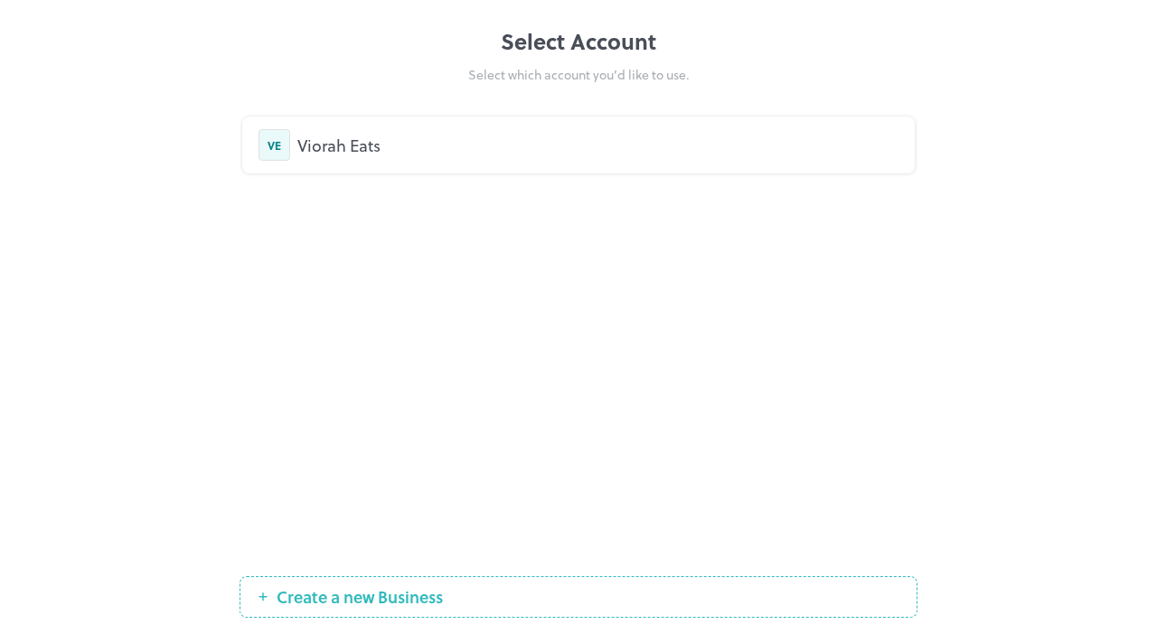
click at [347, 146] on div "Viorah Eats" at bounding box center [597, 145] width 601 height 24
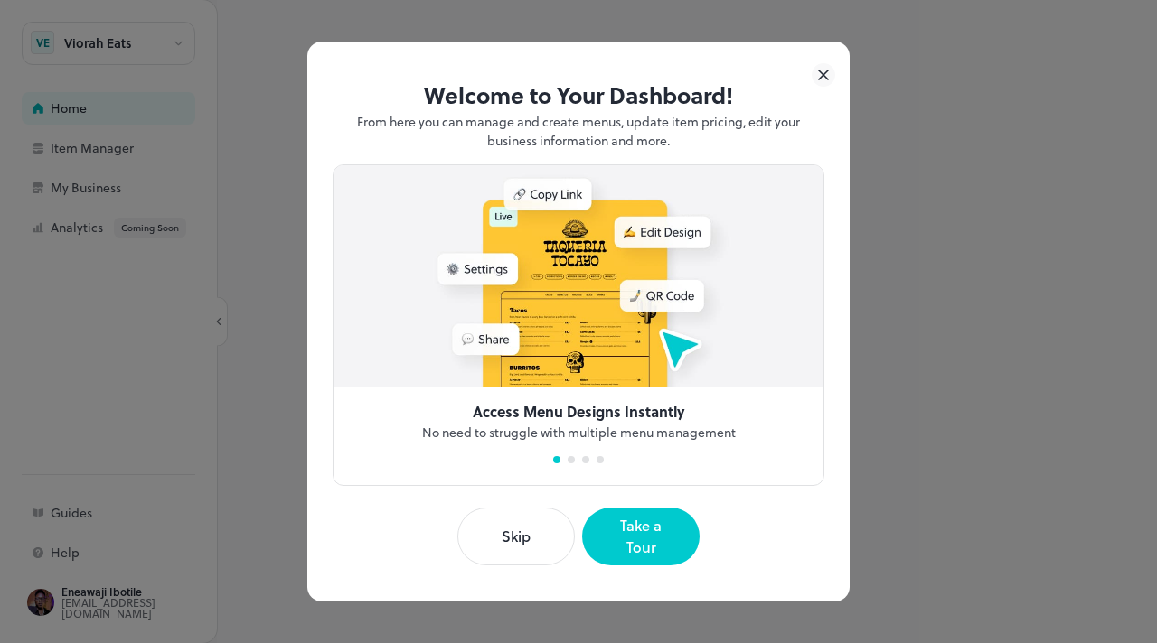
click at [506, 541] on button "Skip" at bounding box center [515, 537] width 117 height 58
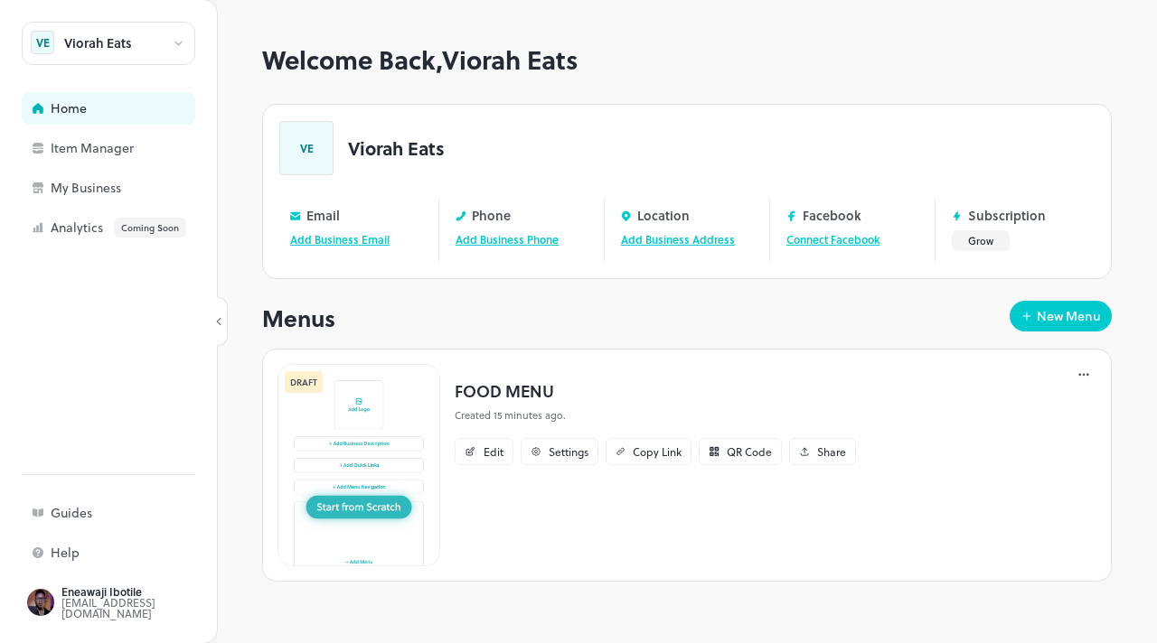
click at [1086, 375] on icon at bounding box center [1087, 375] width 3 height 3
click at [995, 563] on p "Delete" at bounding box center [986, 562] width 33 height 16
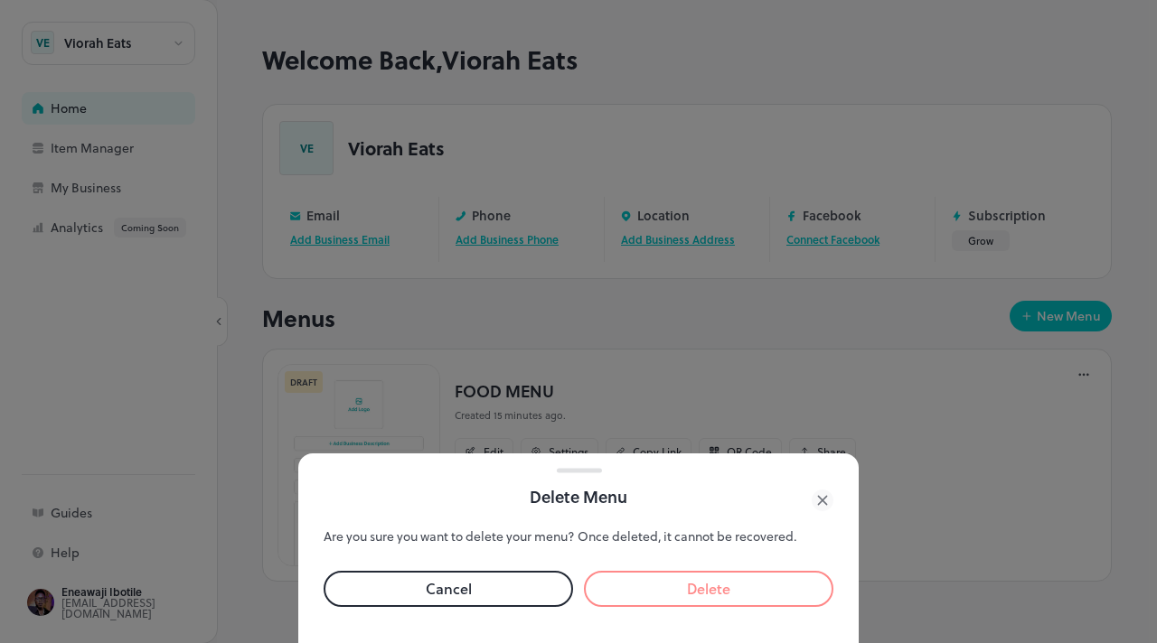
click at [738, 588] on button "Delete" at bounding box center [708, 589] width 249 height 36
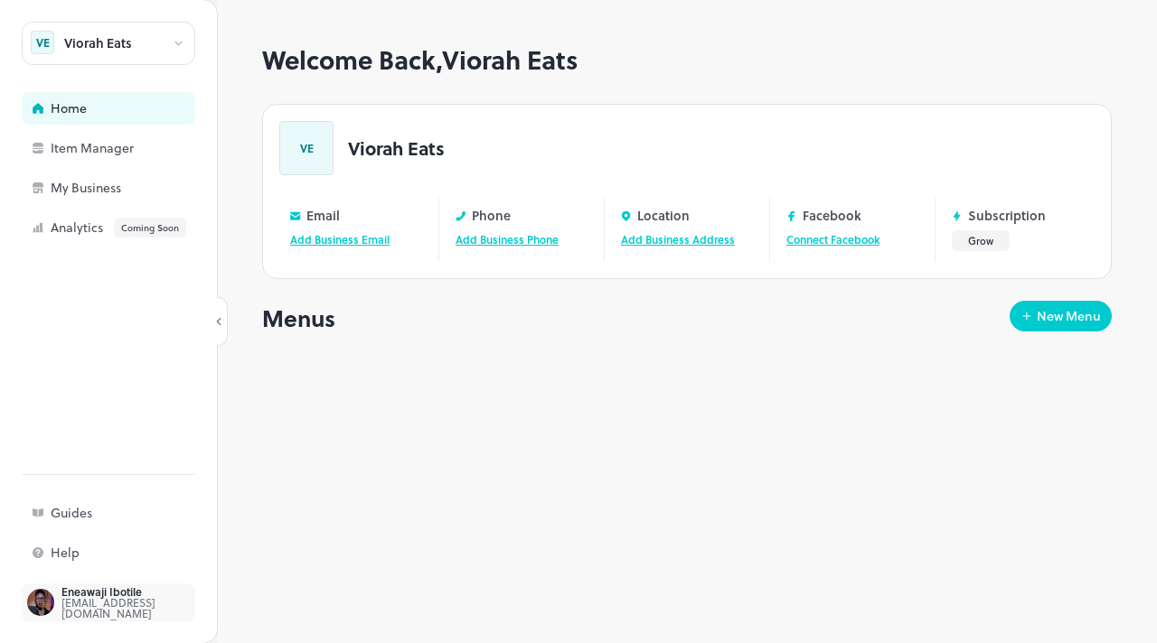
click at [98, 604] on div "[EMAIL_ADDRESS][DOMAIN_NAME]" at bounding box center [146, 608] width 170 height 22
click at [100, 617] on div "Eneawaji Ibotile ibotileeneawaji@gmail.com" at bounding box center [109, 603] width 174 height 38
click at [90, 595] on div "Eneawaji Ibotile" at bounding box center [146, 592] width 170 height 11
